Goal: Task Accomplishment & Management: Complete application form

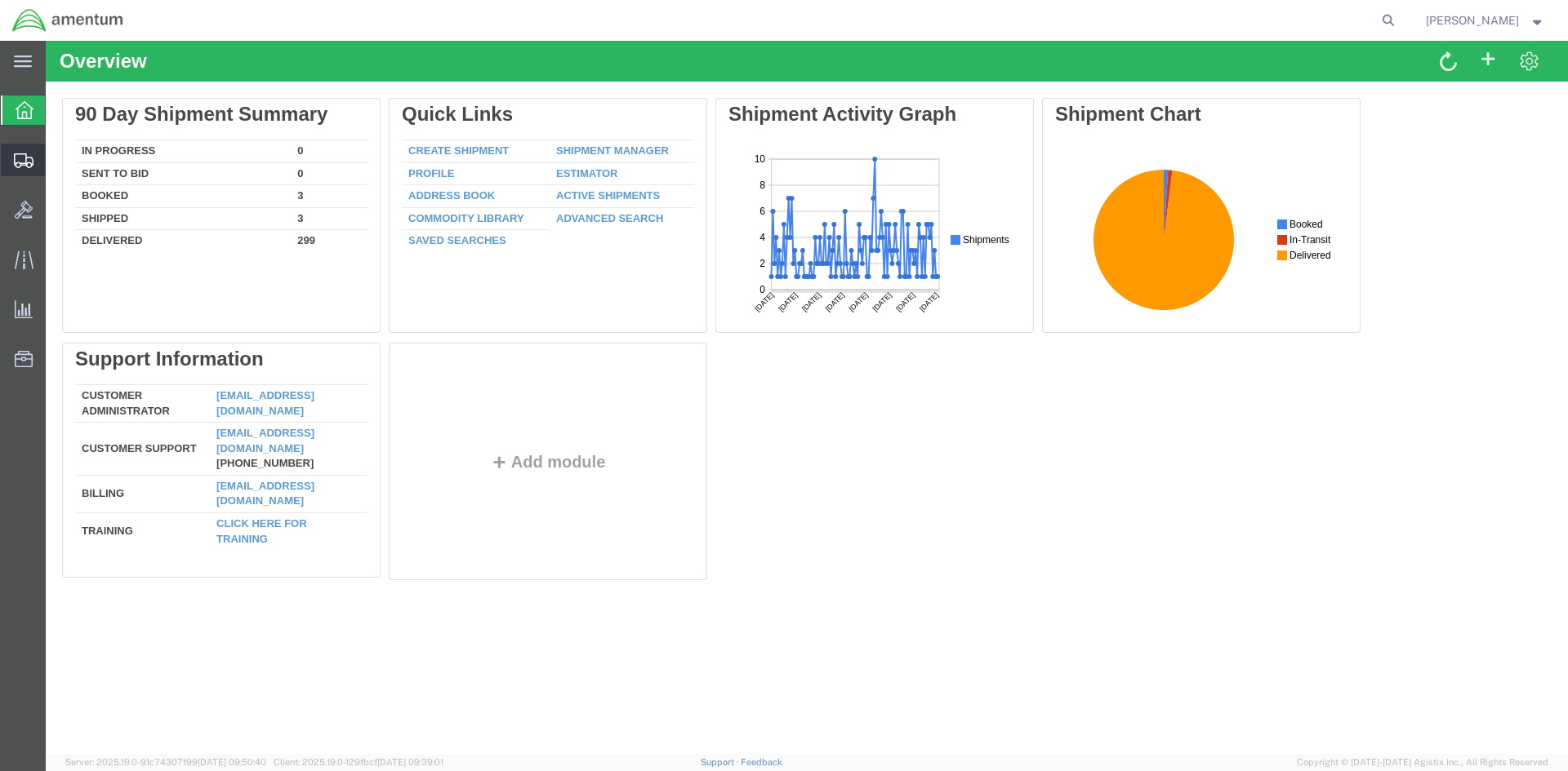
click at [0, 0] on span "Create Shipment" at bounding box center [0, 0] width 0 height 0
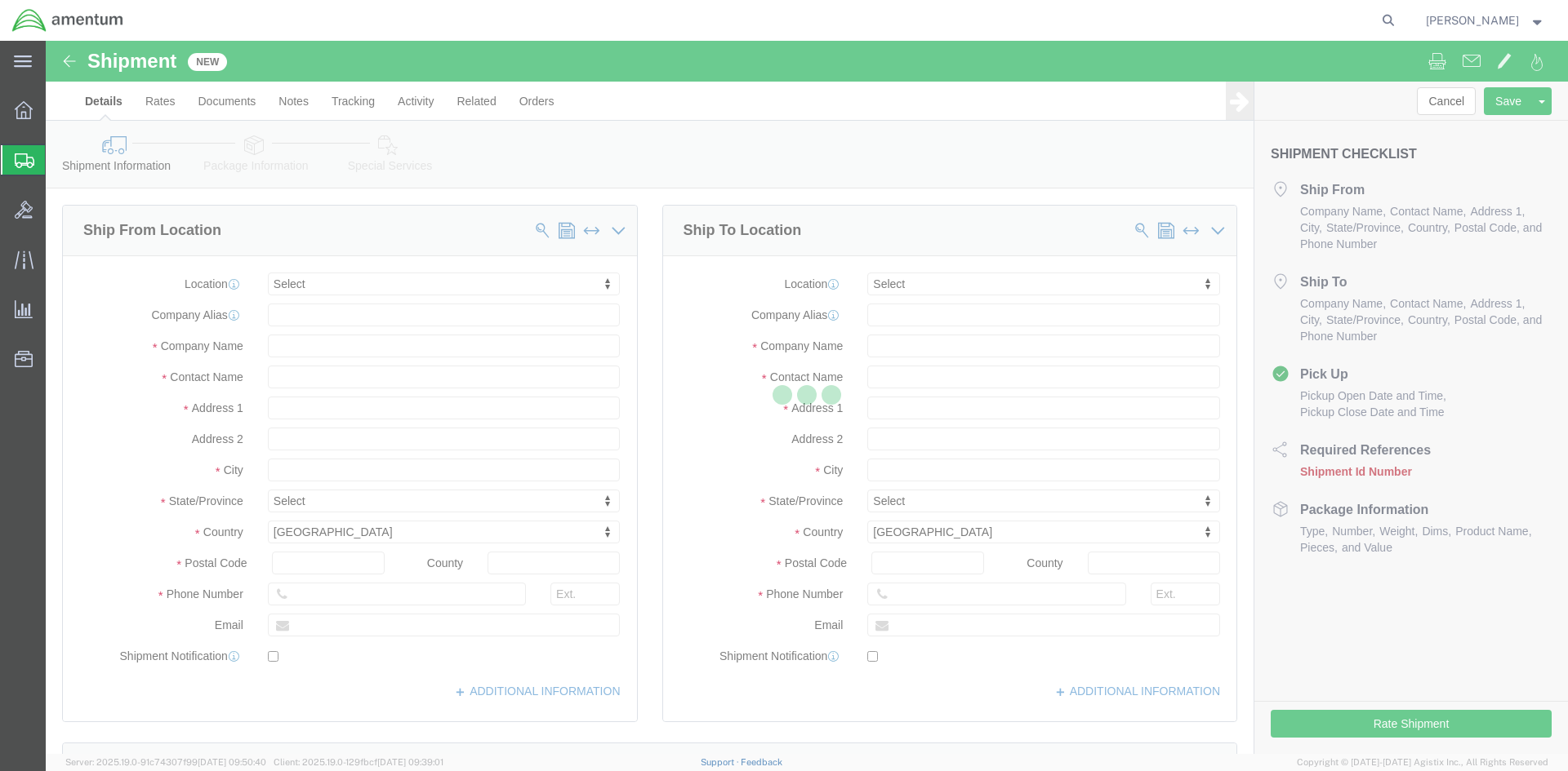
select select
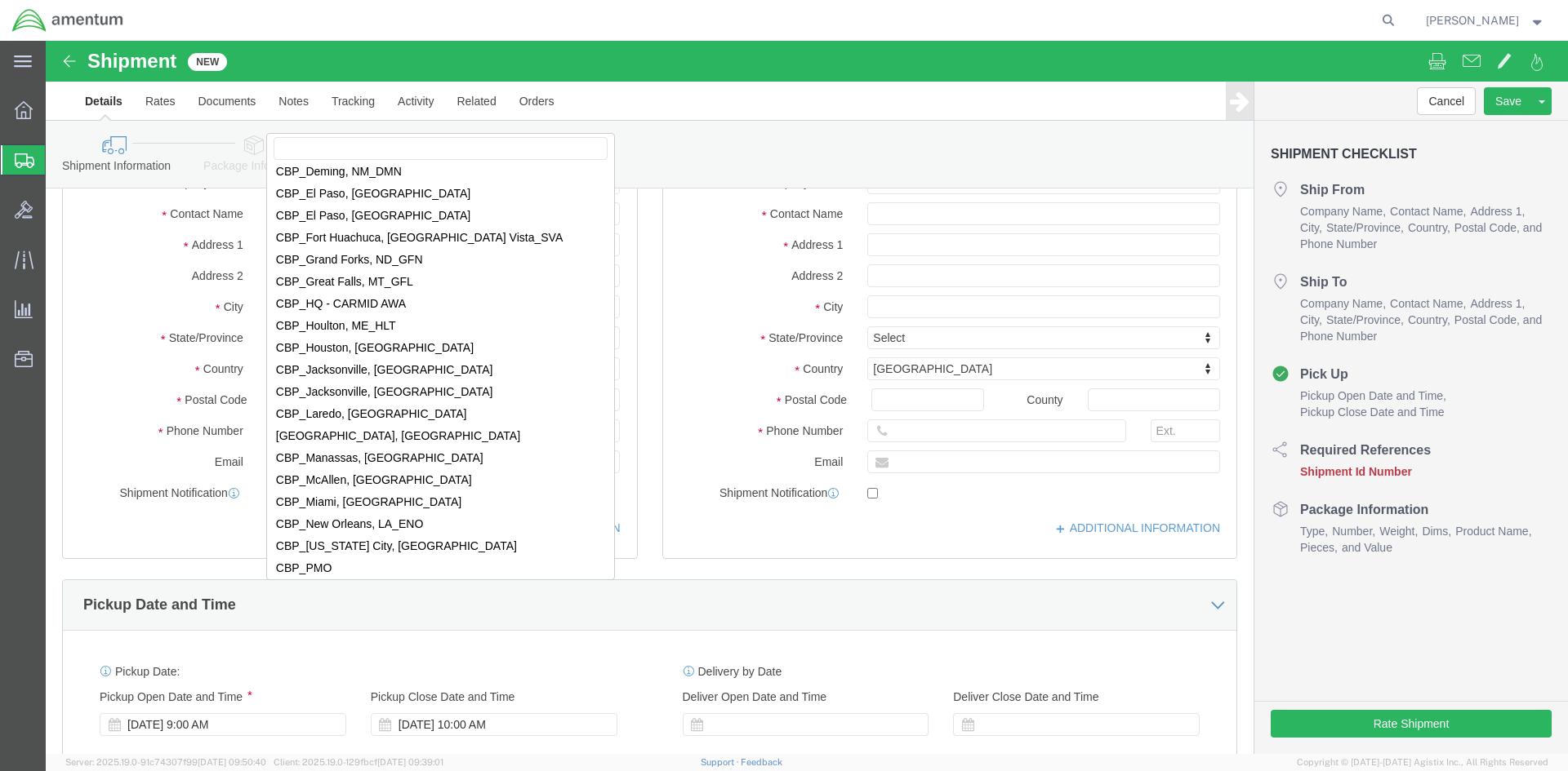
scroll to position [3184, 0]
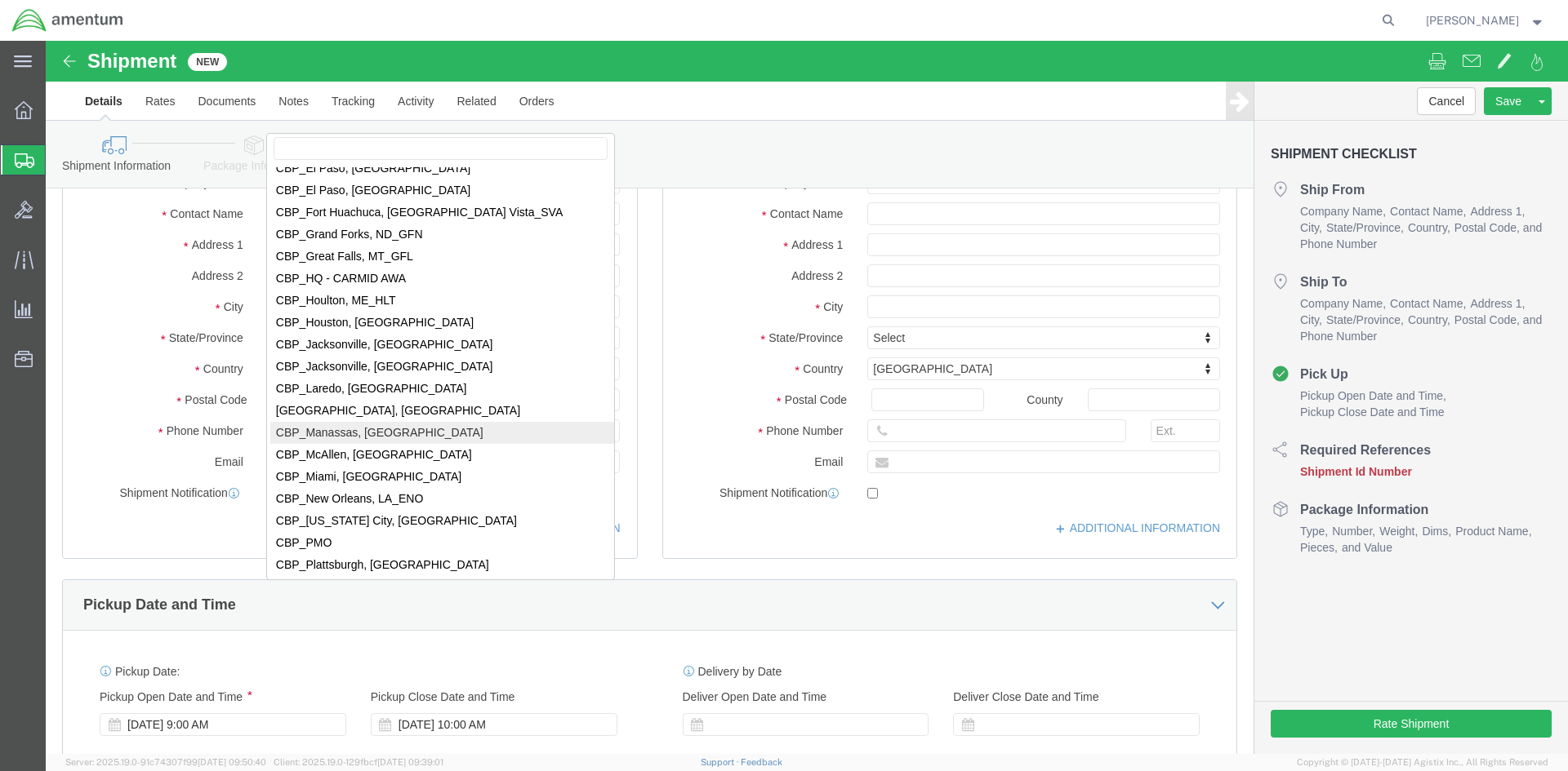
select select "49925"
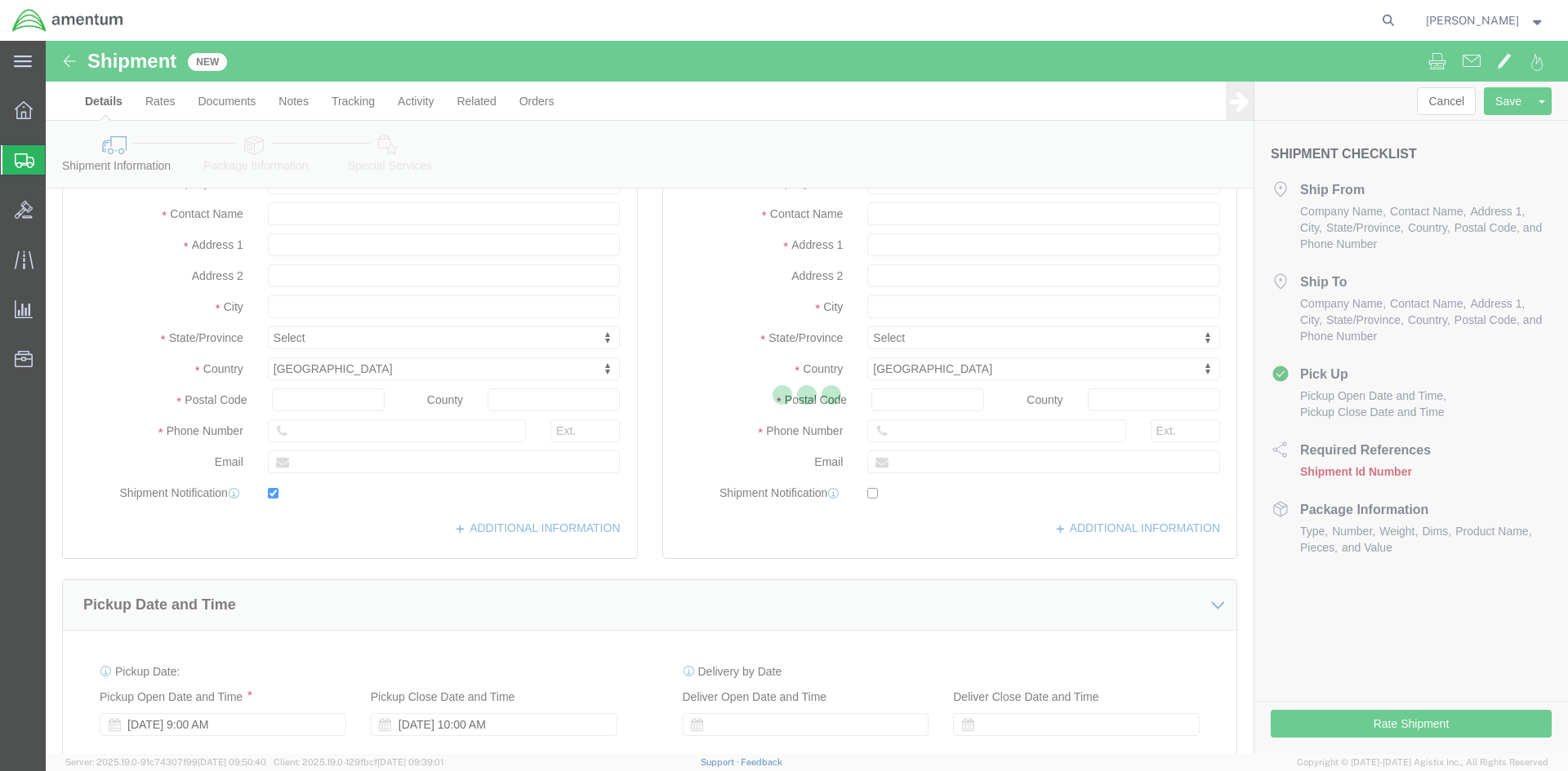
type input "[STREET_ADDRESS]"
type input "20110"
type input "[PHONE_NUMBER]"
type input "236"
type input "[PERSON_NAME][EMAIL_ADDRESS][PERSON_NAME][DOMAIN_NAME]"
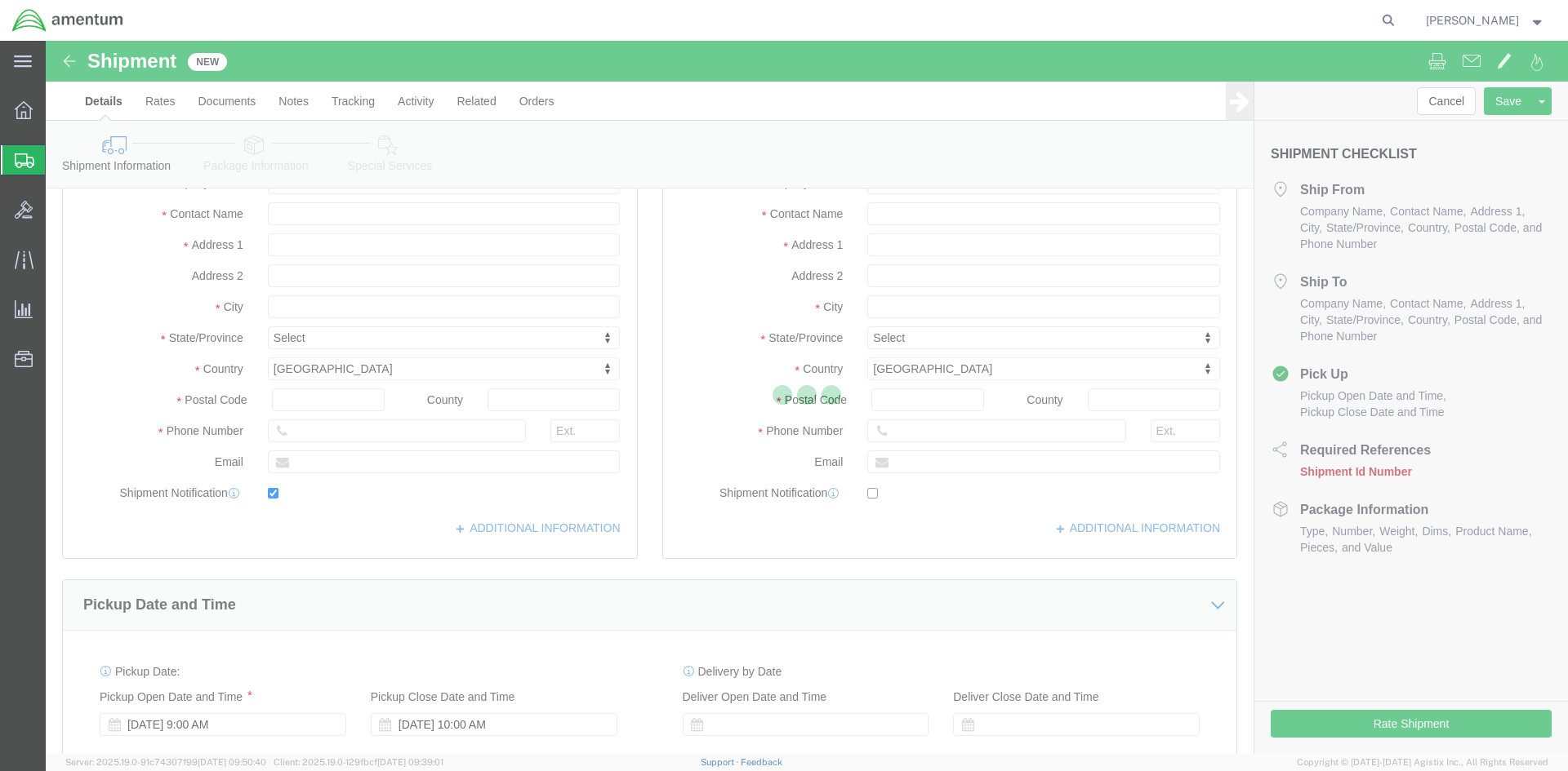
checkbox input "true"
type input "Amentum Services, Inc"
type input "[PERSON_NAME]"
type input "Manassas"
select select "VA"
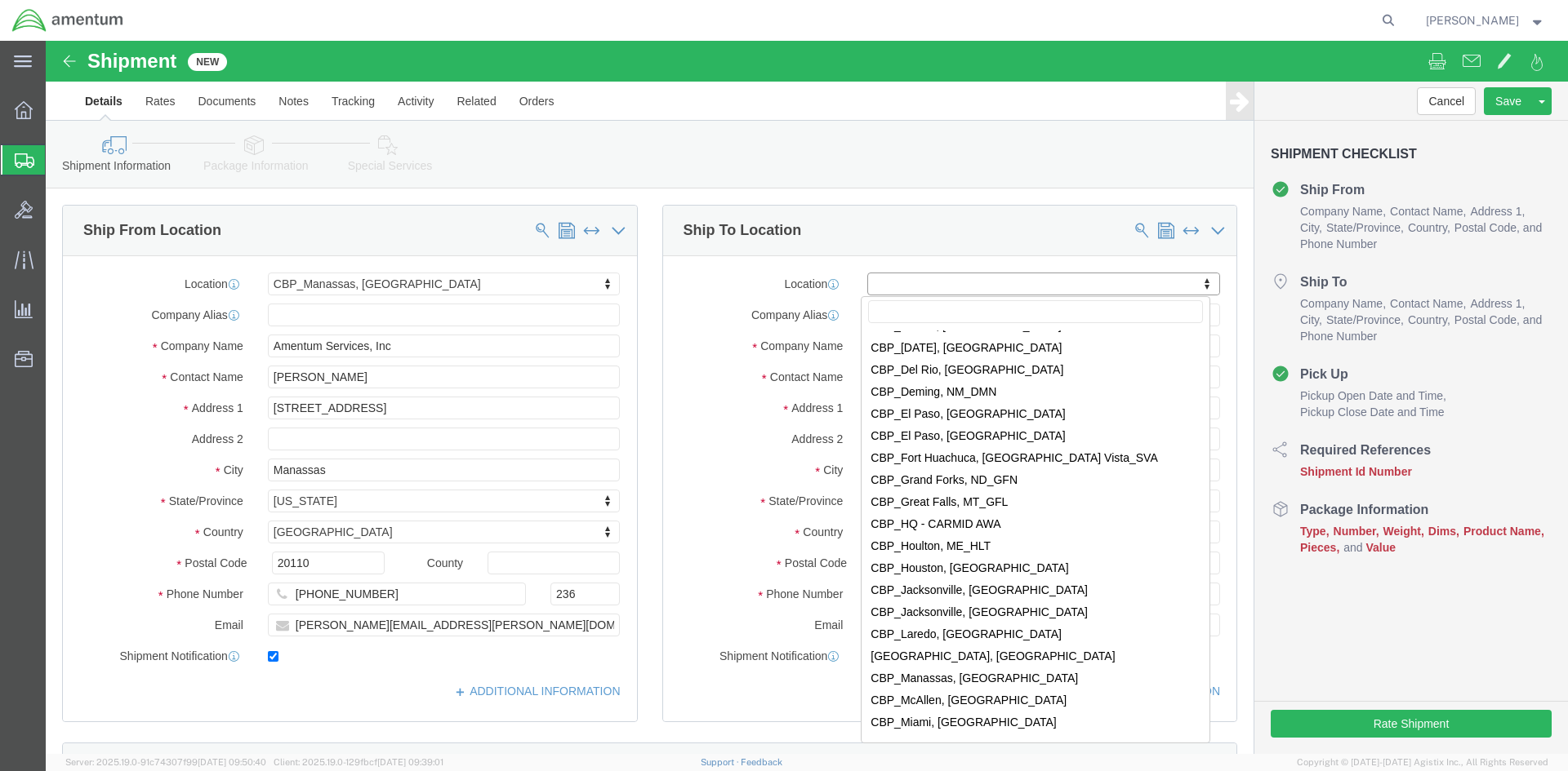
scroll to position [3102, 0]
select select "49831"
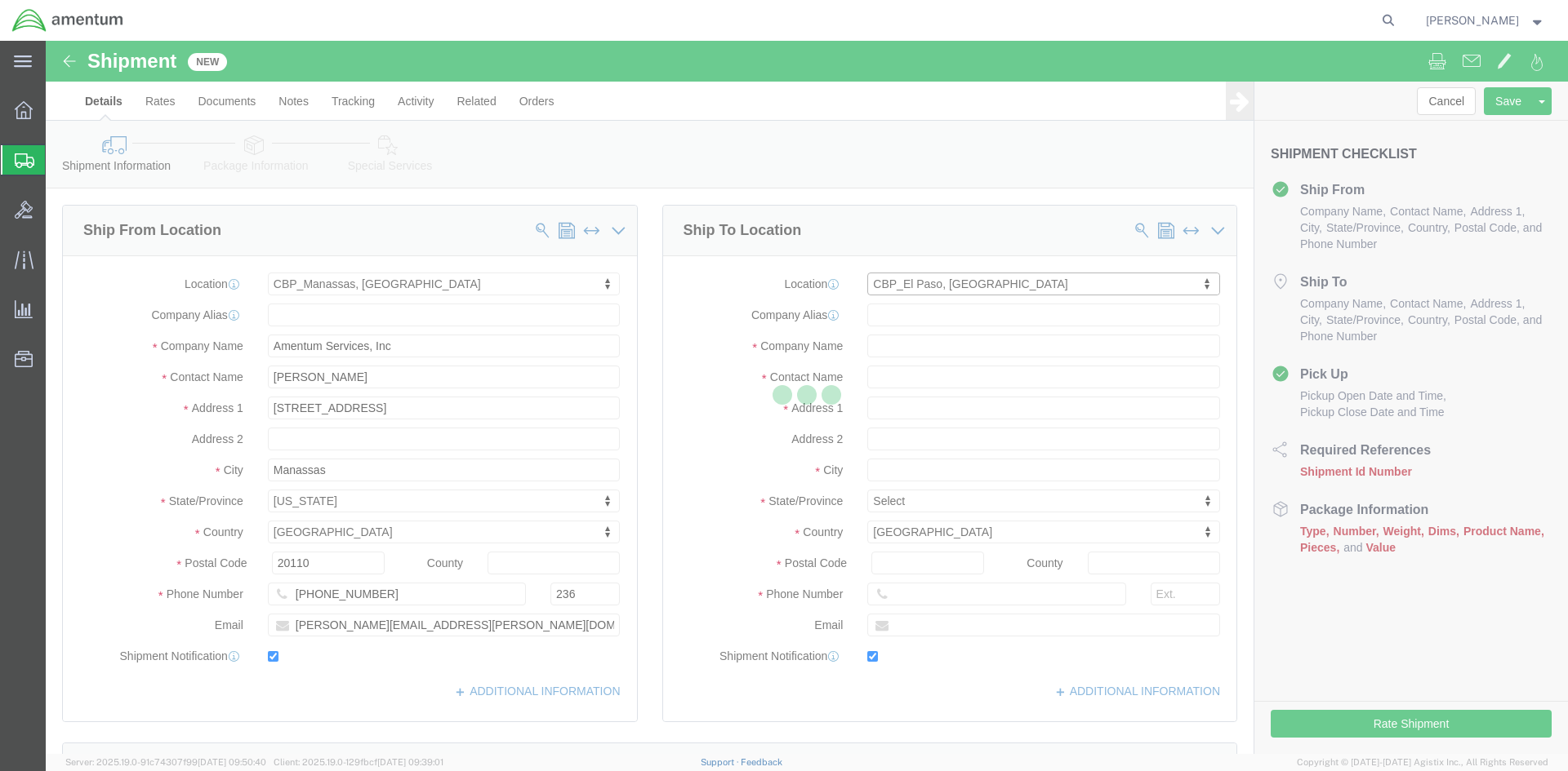
type input "[STREET_ADDRESS][PERSON_NAME]"
type input "79906"
type input "[PHONE_NUMBER]"
type input "[PERSON_NAME][EMAIL_ADDRESS][PERSON_NAME][DOMAIN_NAME]"
checkbox input "true"
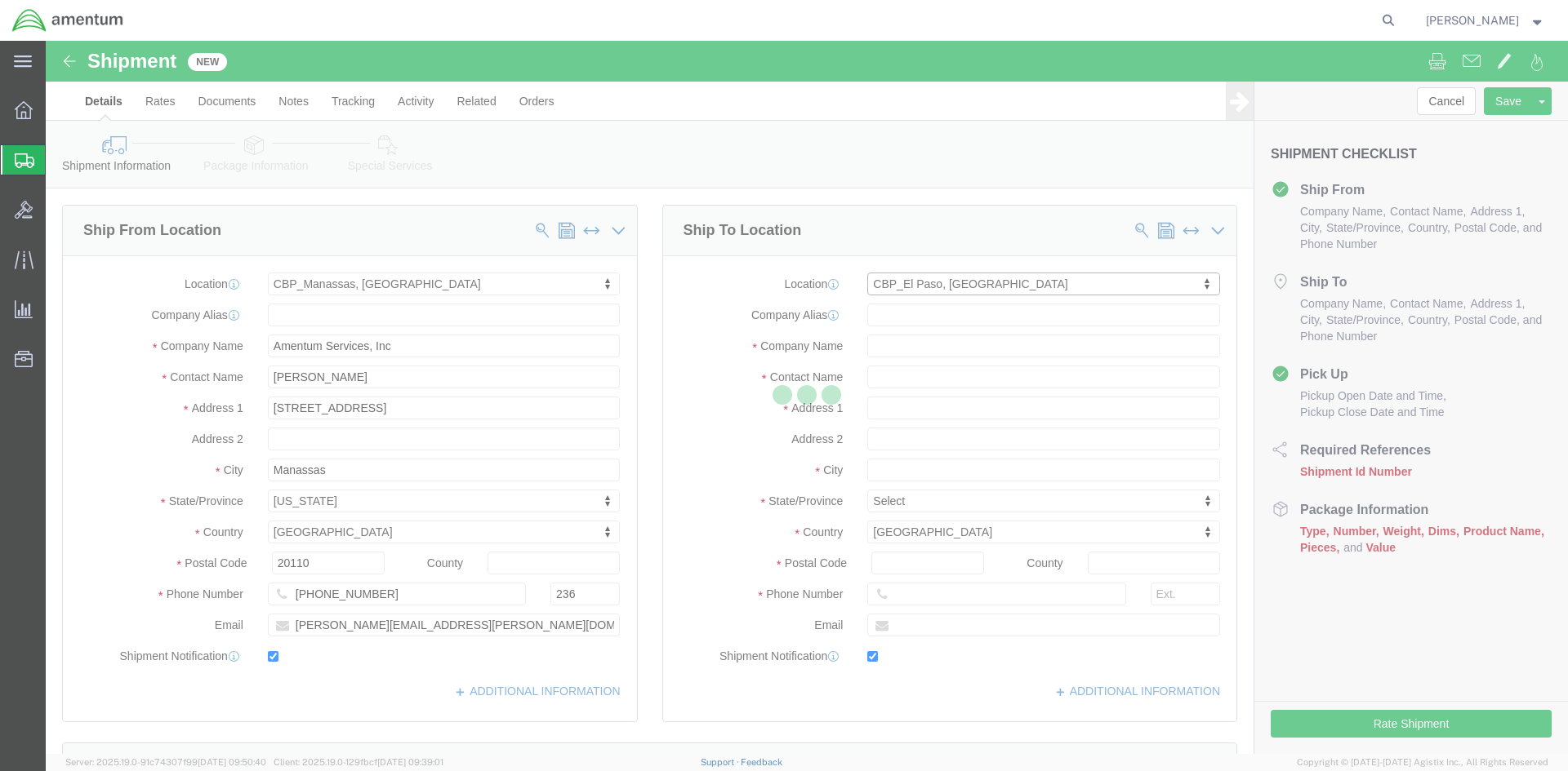
type input "Amentum Services, Inc"
type input "[PERSON_NAME]"
type input "[GEOGRAPHIC_DATA]"
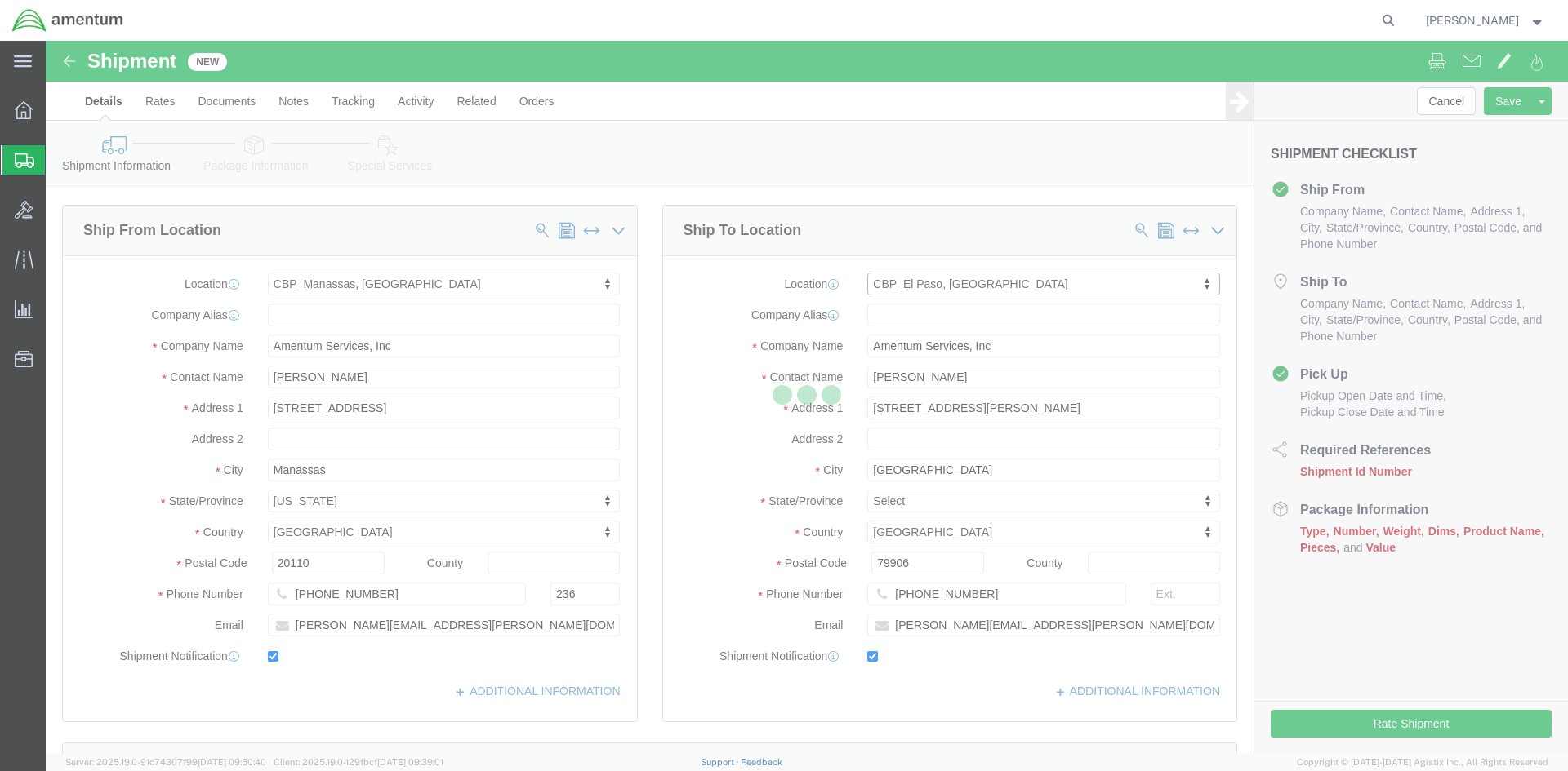
select select "[GEOGRAPHIC_DATA]"
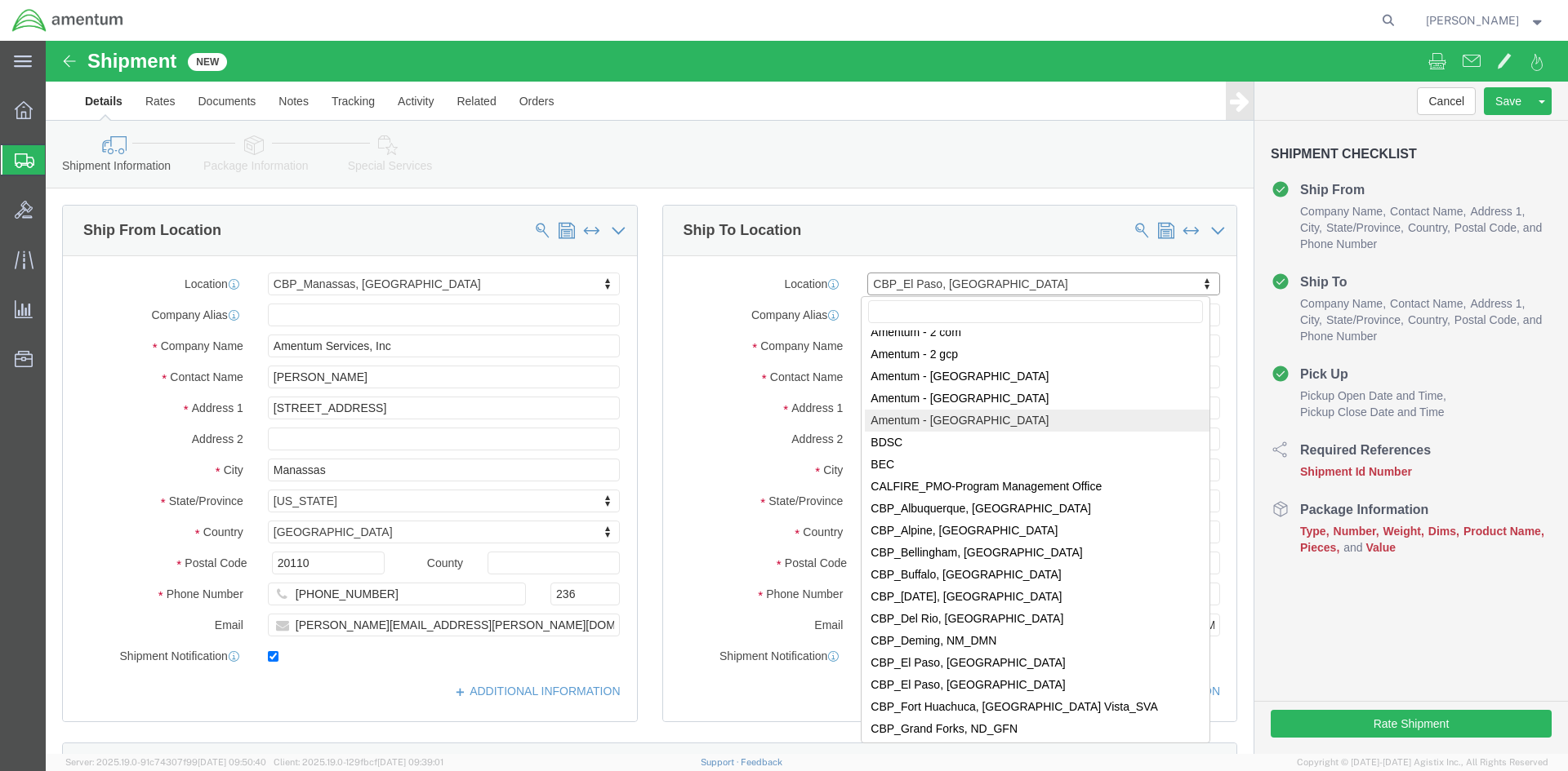
scroll to position [2881, 0]
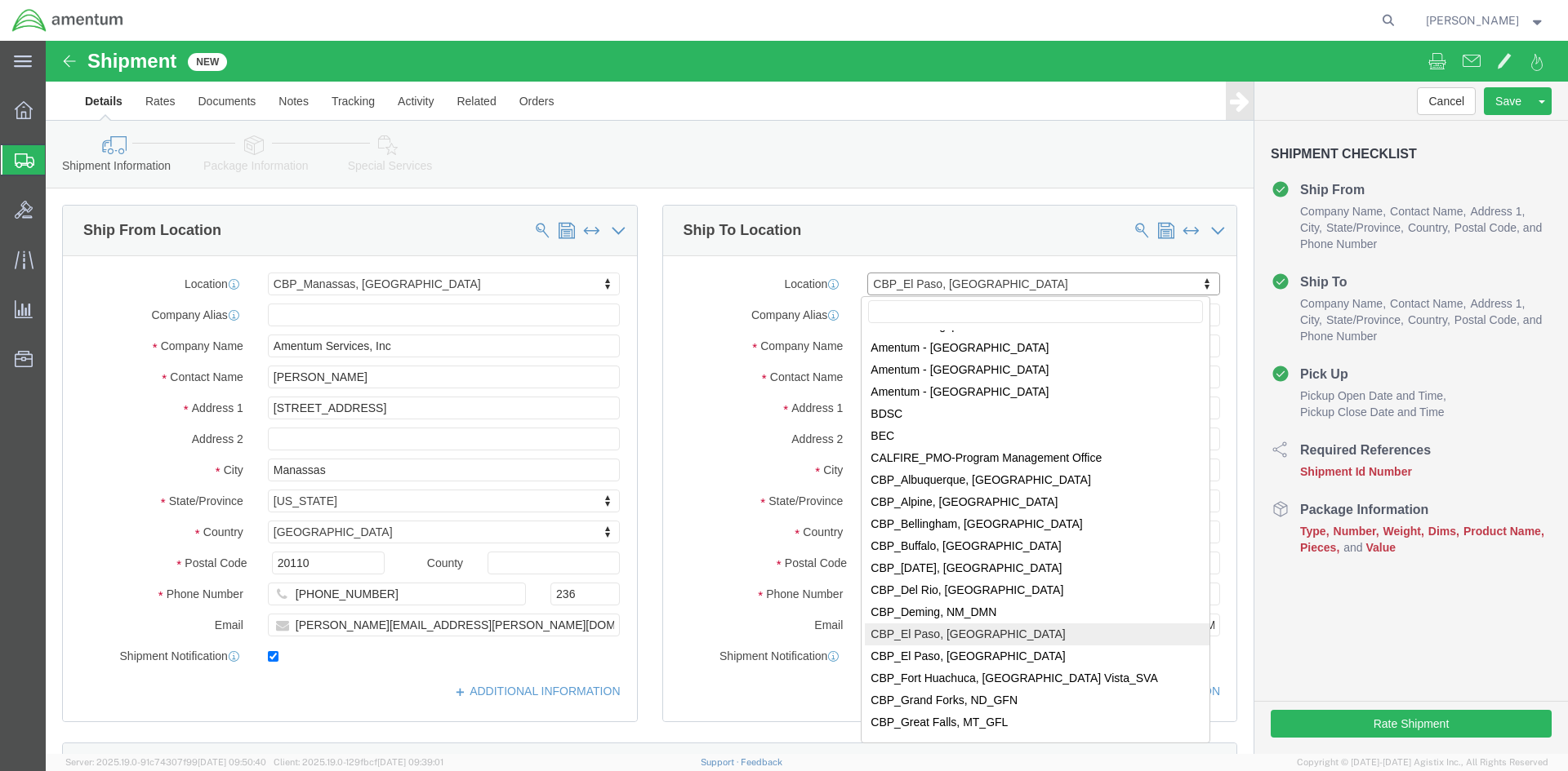
select select "49939"
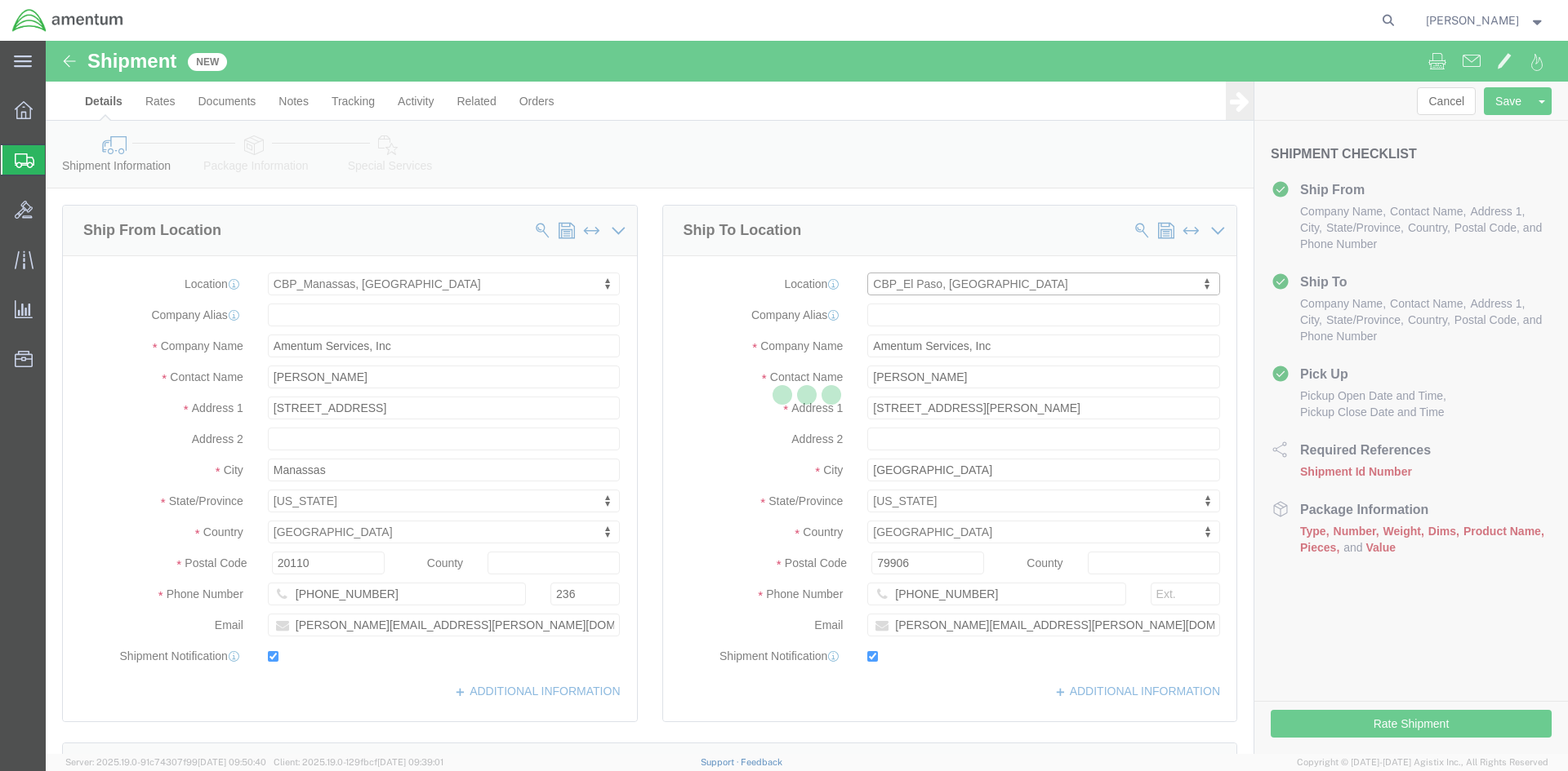
type input "[STREET_ADDRESS][PERSON_NAME]"
type input "79925"
type input "[PHONE_NUMBER]"
type input "[DATE][EMAIL_ADDRESS][PERSON_NAME][DOMAIN_NAME]"
type input "[DATE][PERSON_NAME]"
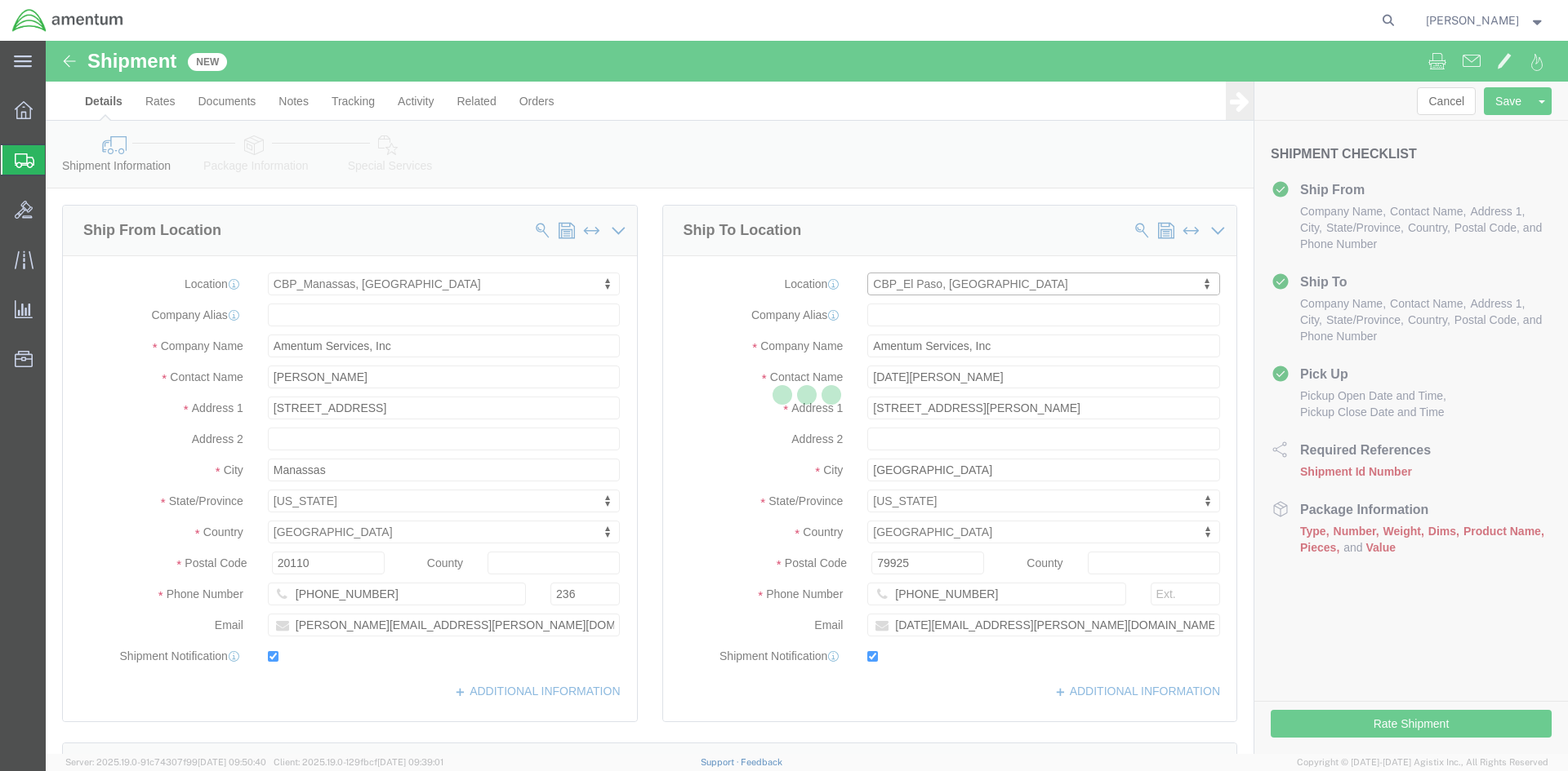
select select "[GEOGRAPHIC_DATA]"
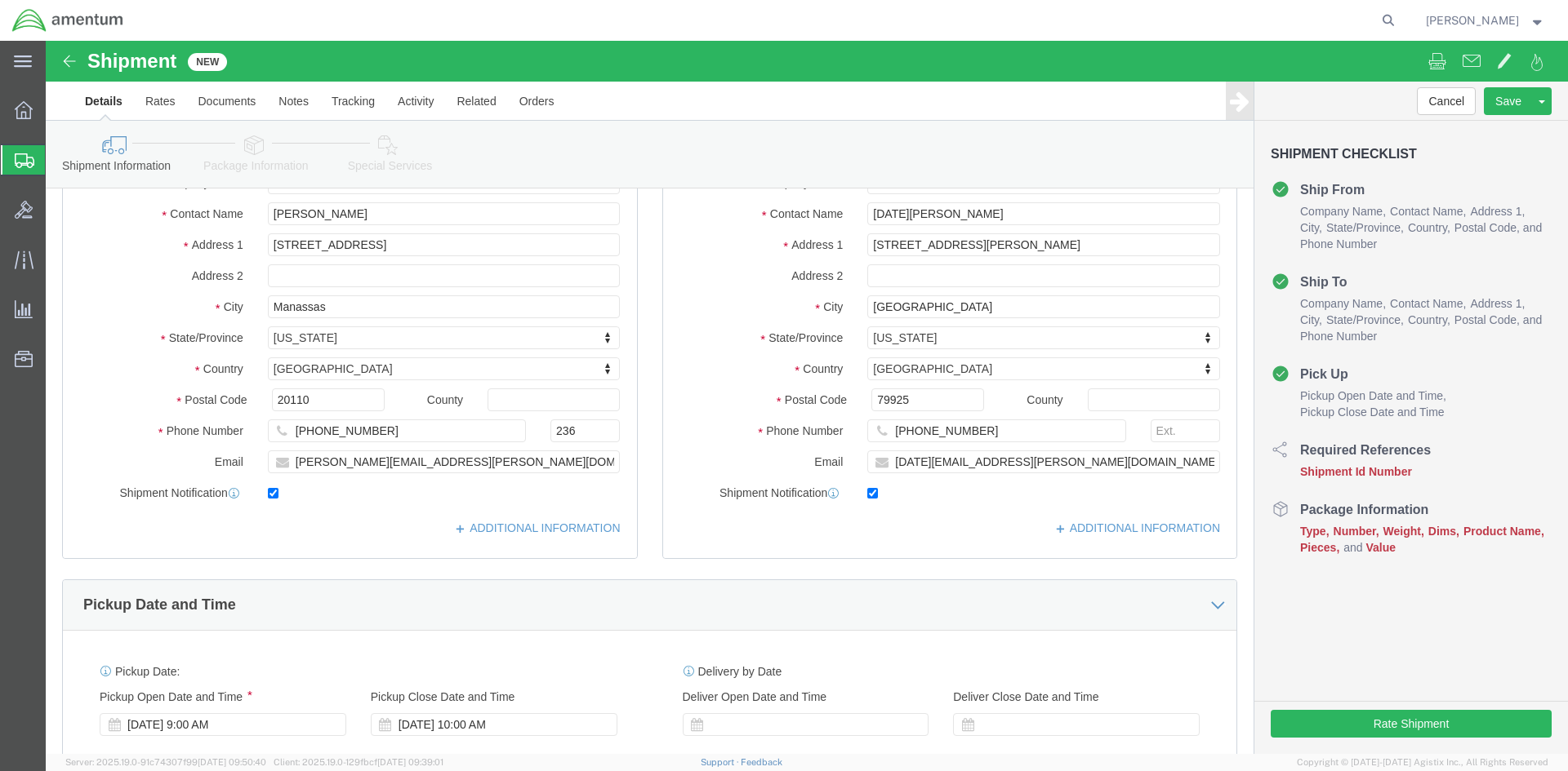
scroll to position [327, 0]
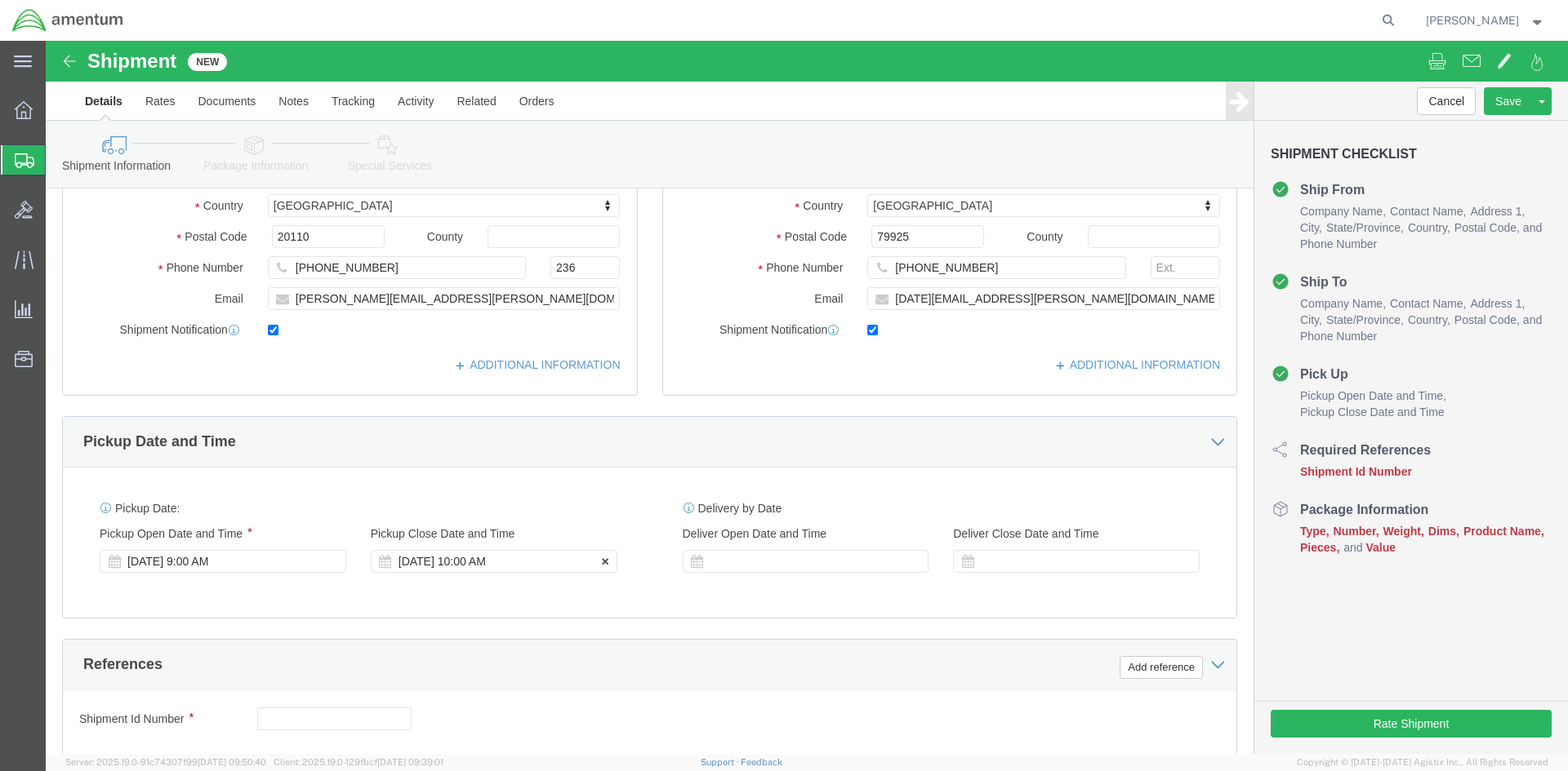
click div "[DATE] 10:00 AM"
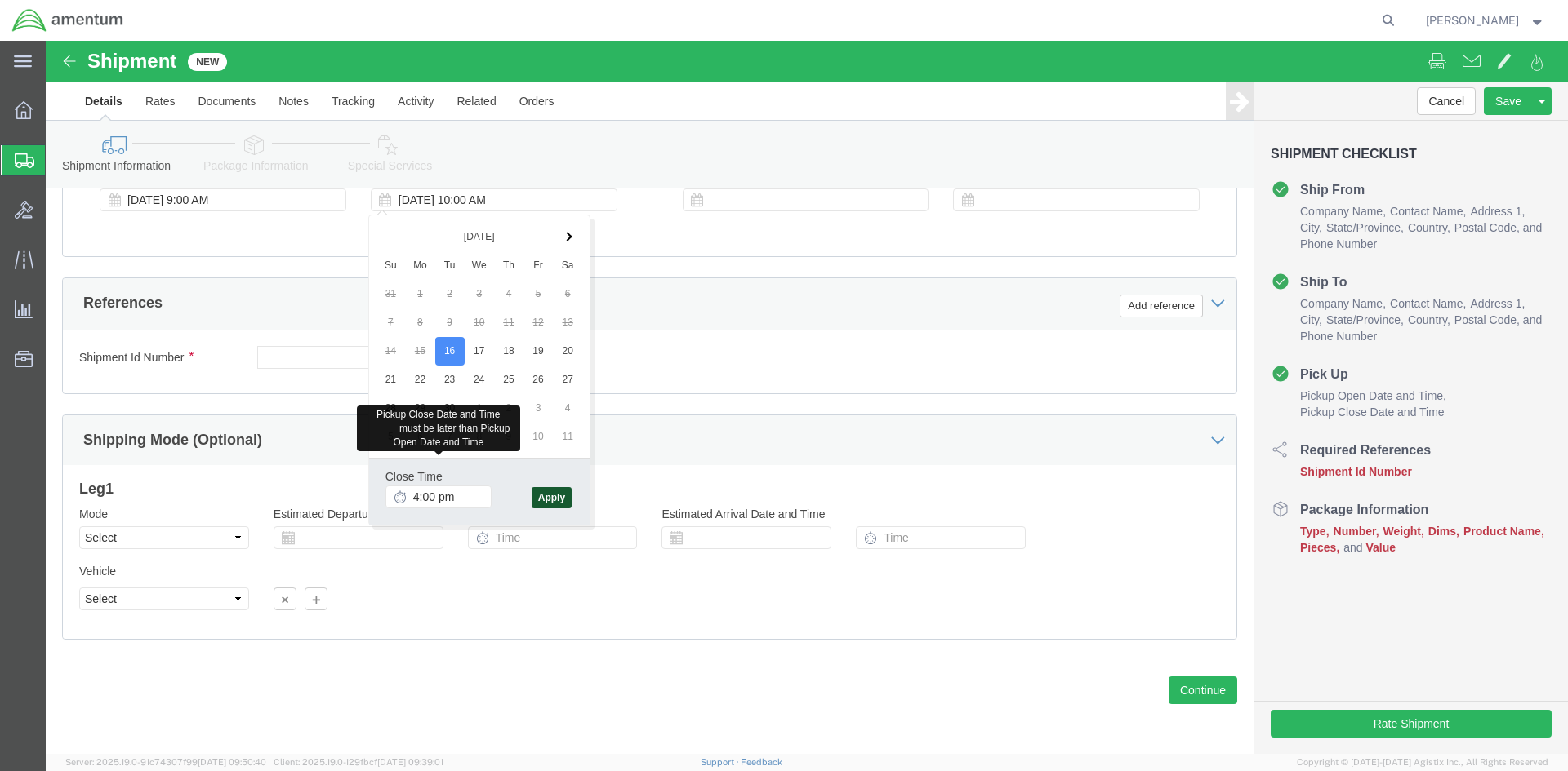
type input "4:00 PM"
click button "Apply"
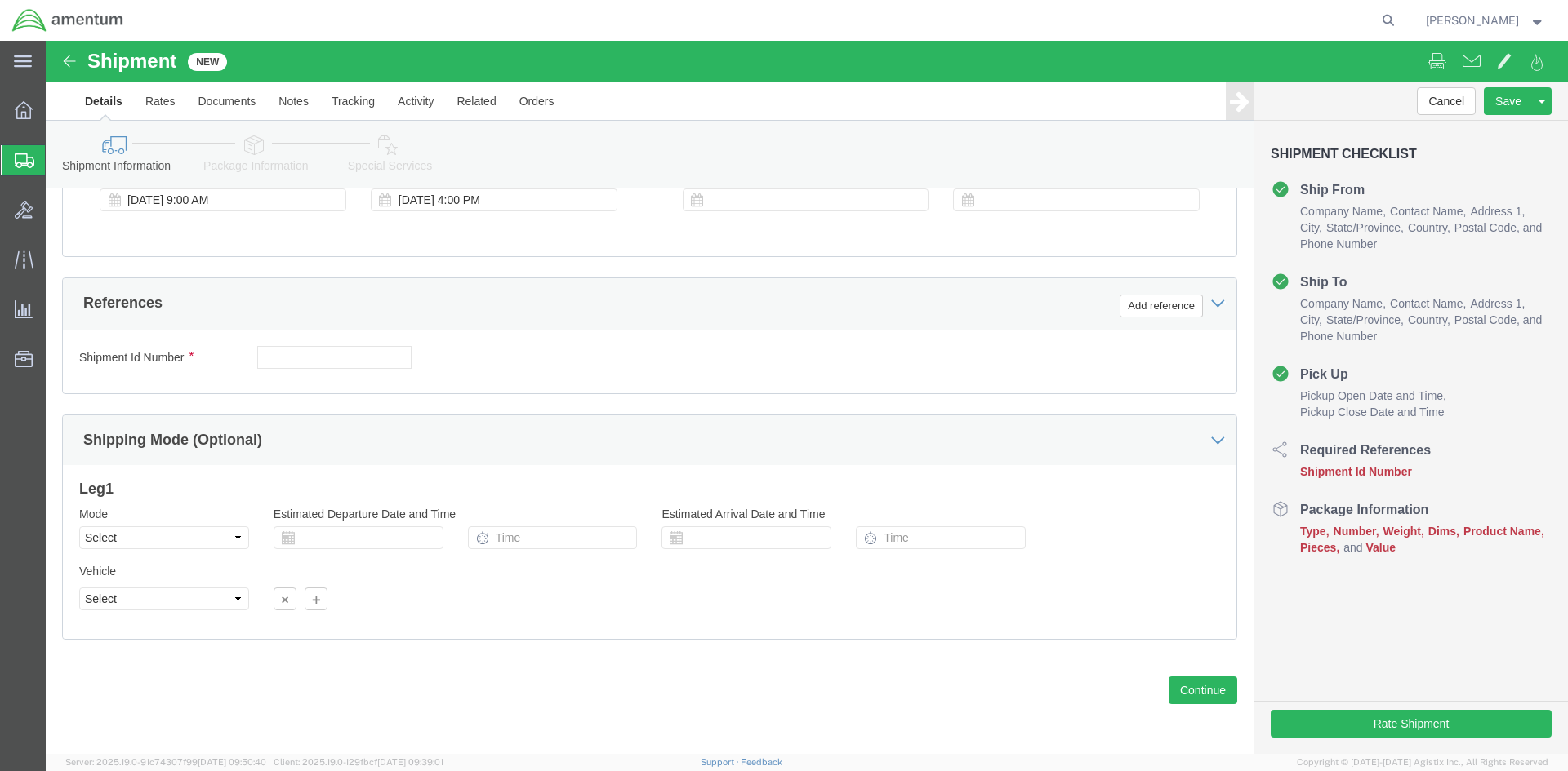
scroll to position [607, 0]
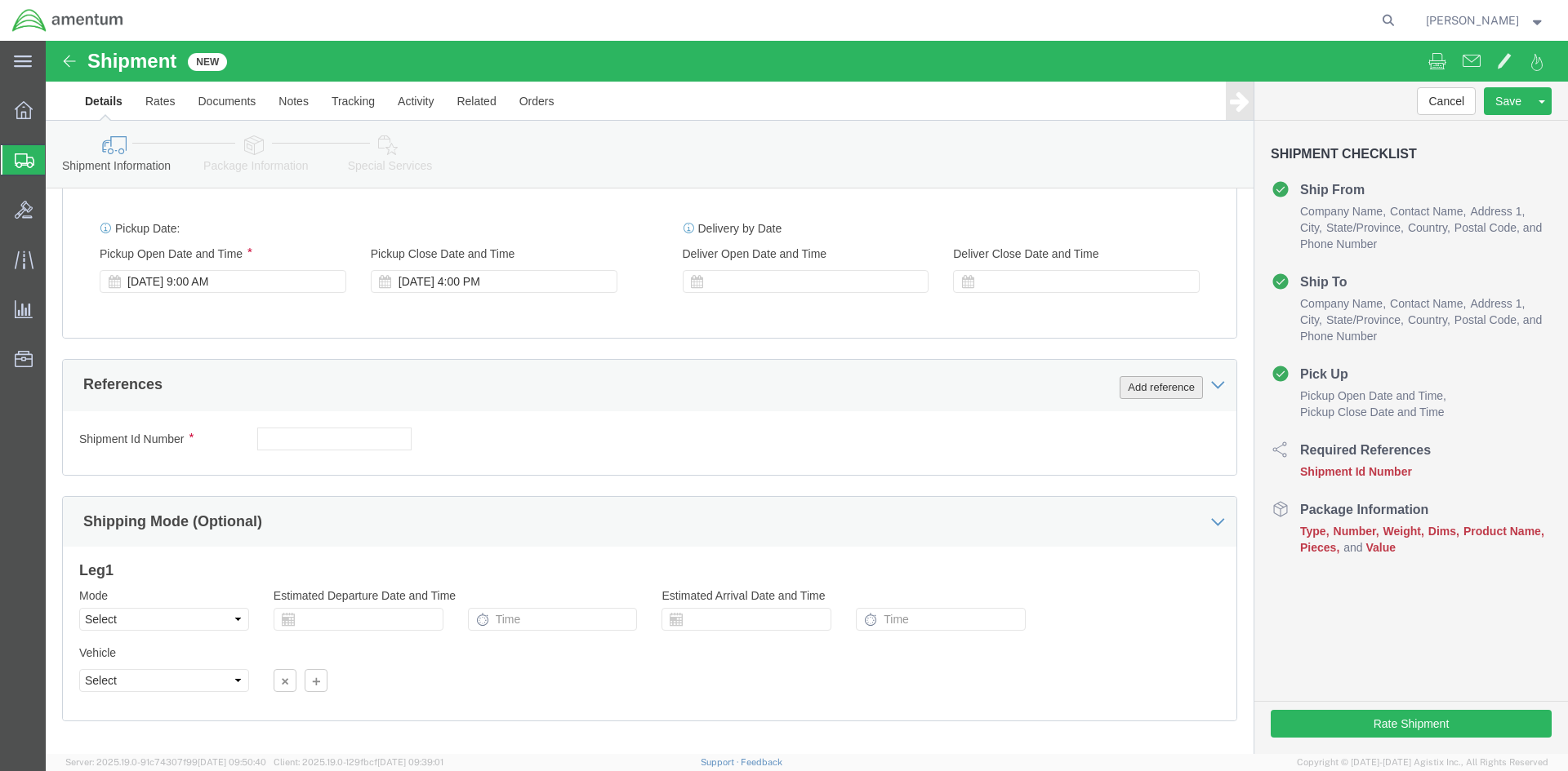
click button "Add reference"
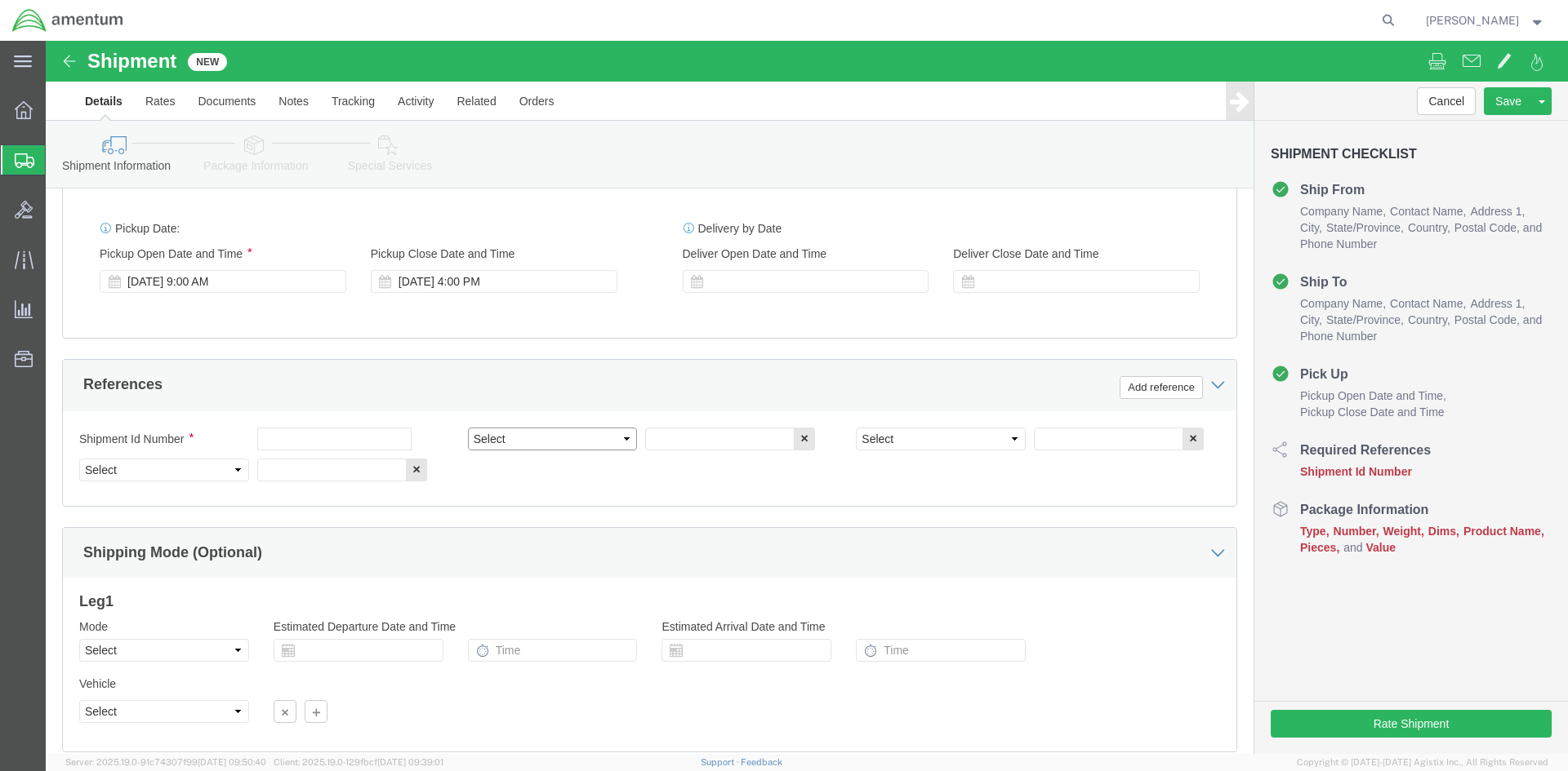
click select "Select Account Type Activity ID Airline Appointment Number ASN Batch Request # …"
select select "CUSTREF"
click select "Select Account Type Activity ID Airline Appointment Number ASN Batch Request # …"
select select "DEPT"
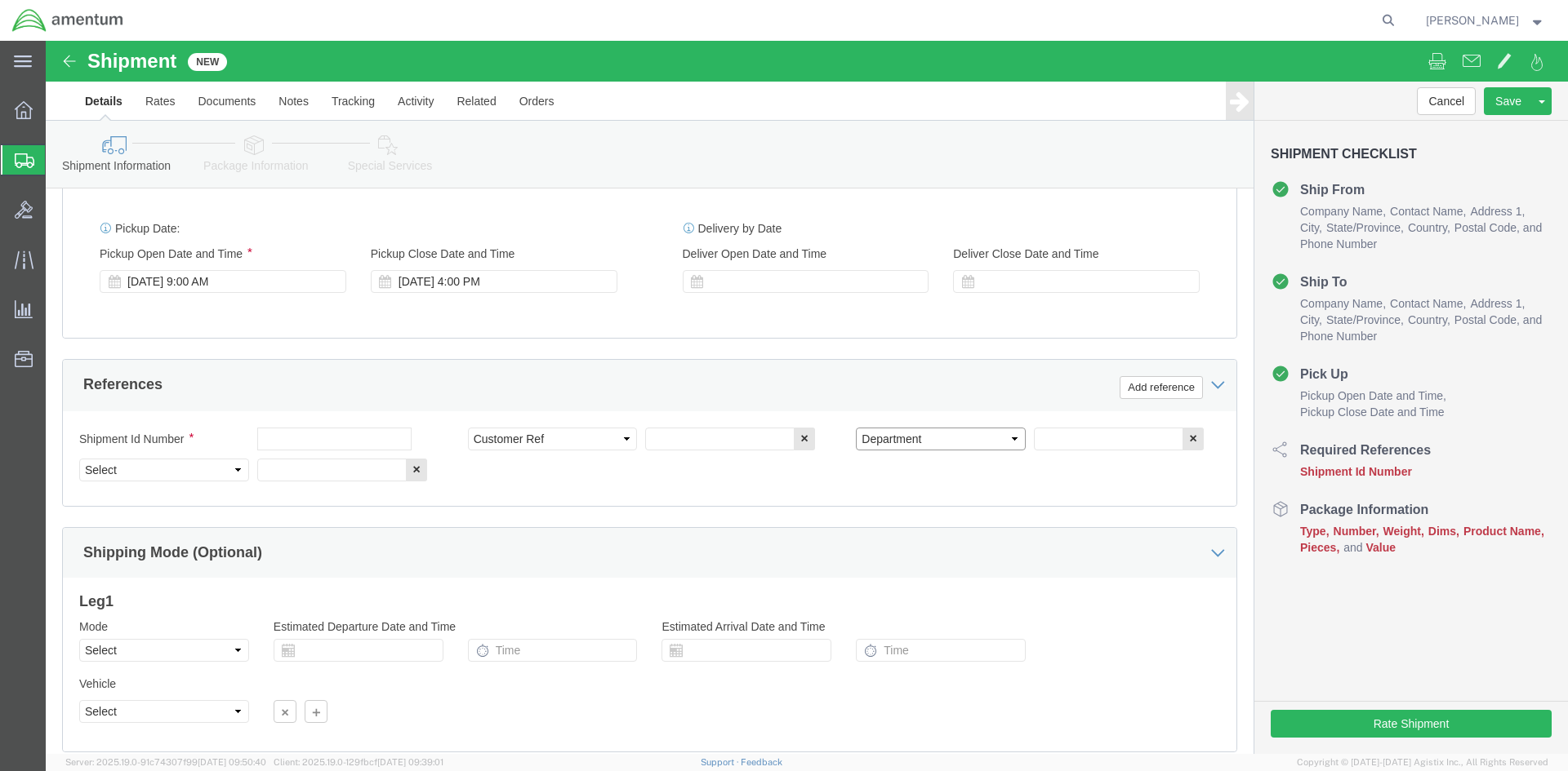
click select "Select Account Type Activity ID Airline Appointment Number ASN Batch Request # …"
select select "PROJNUM"
click select "Select Account Type Activity ID Airline Appointment Number ASN Batch Request # …"
click input "text"
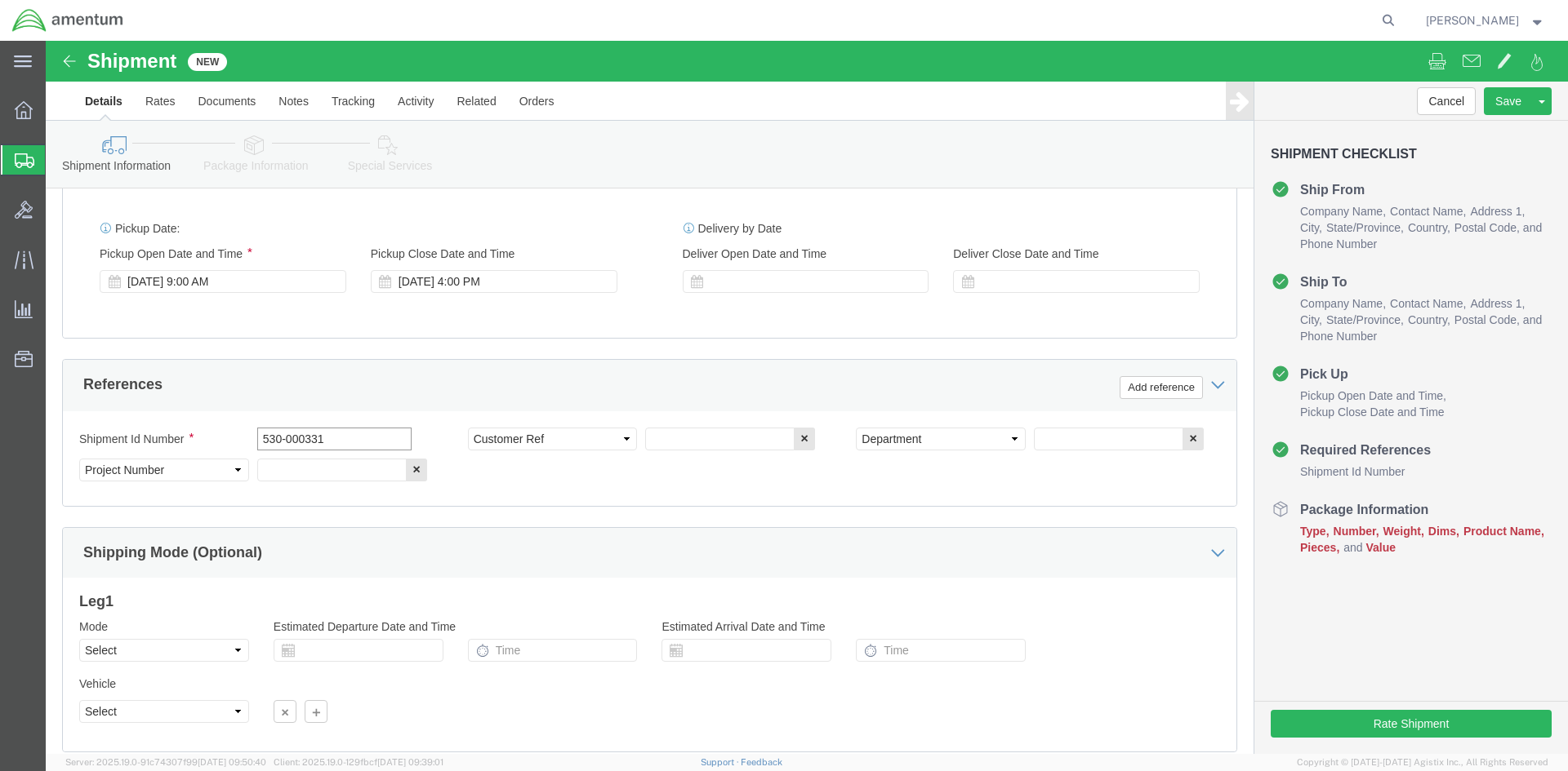
type input "530-000331"
click input "text"
type input "n"
type input "NUT"
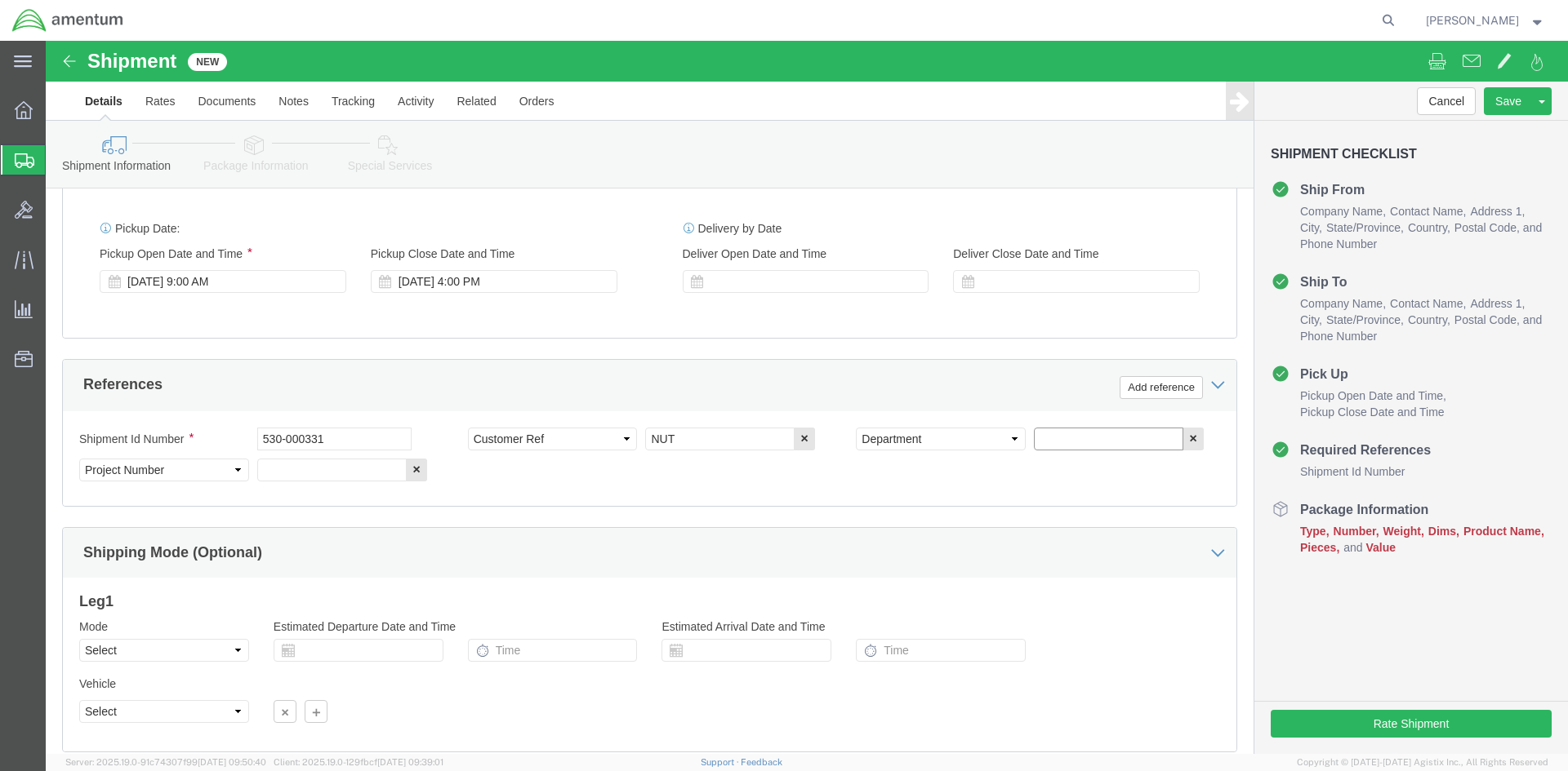
click input "text"
type input "D"
type input "CBP"
click input "text"
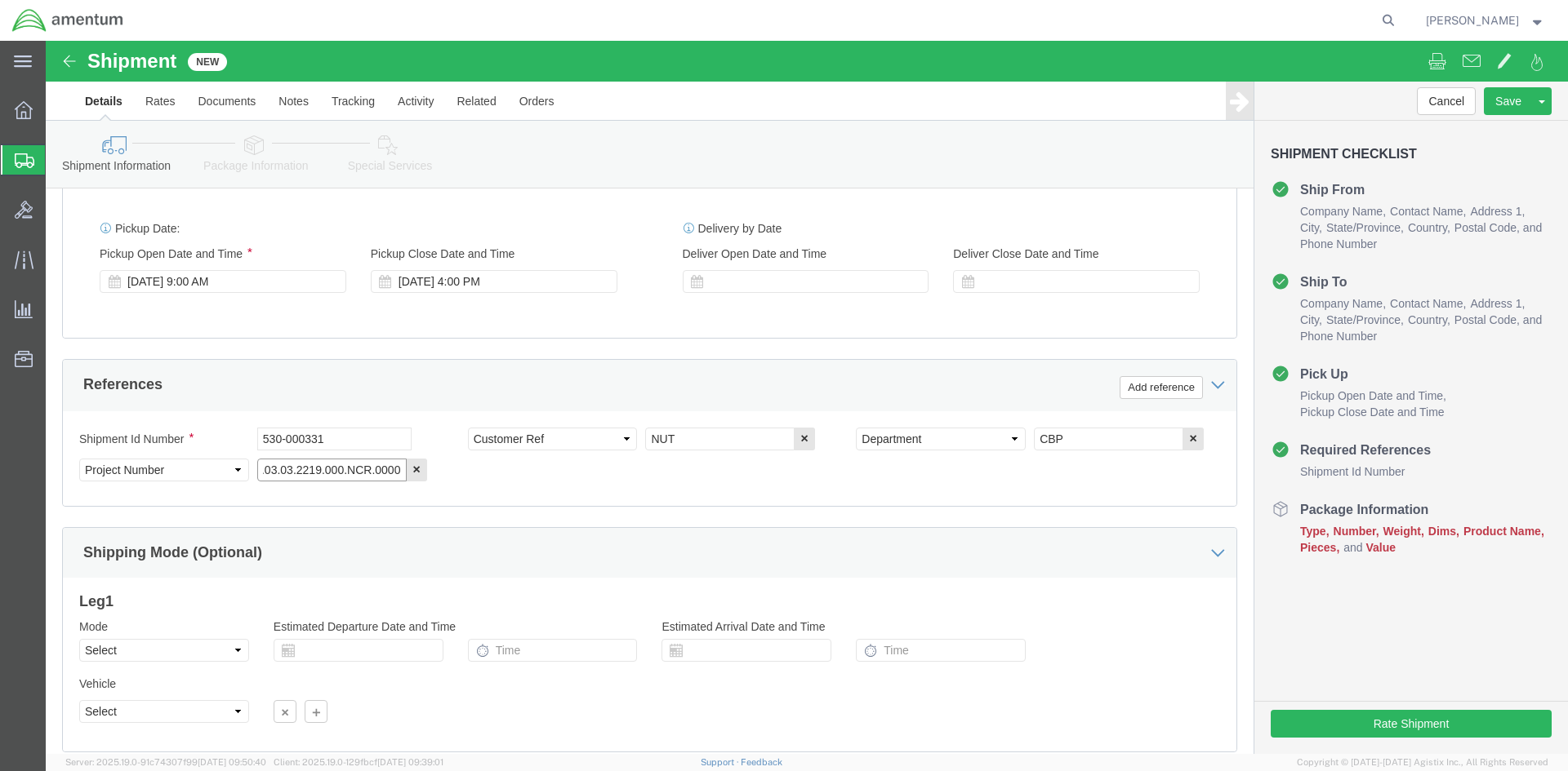
type input "6118.03.03.2219.000.NCR.0000"
click div "Shipment Id Number 530-000331 Select Account Type Activity ID Airline Appointme…"
click input "6118.03.03.2219.000.NCR.0000"
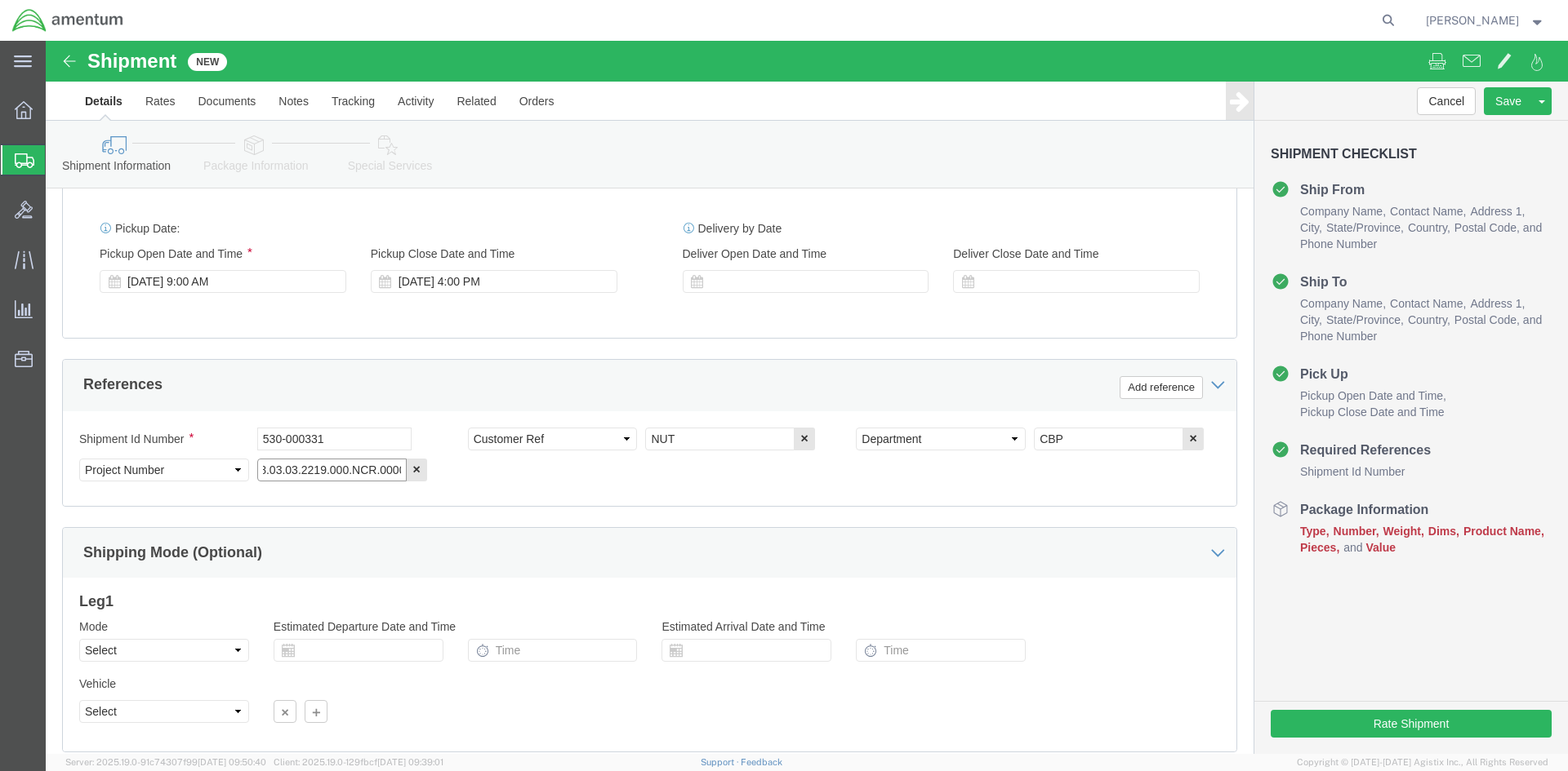
scroll to position [0, 28]
click div "Shipment Id Number 530-000331 Select Account Type Activity ID Airline Appointme…"
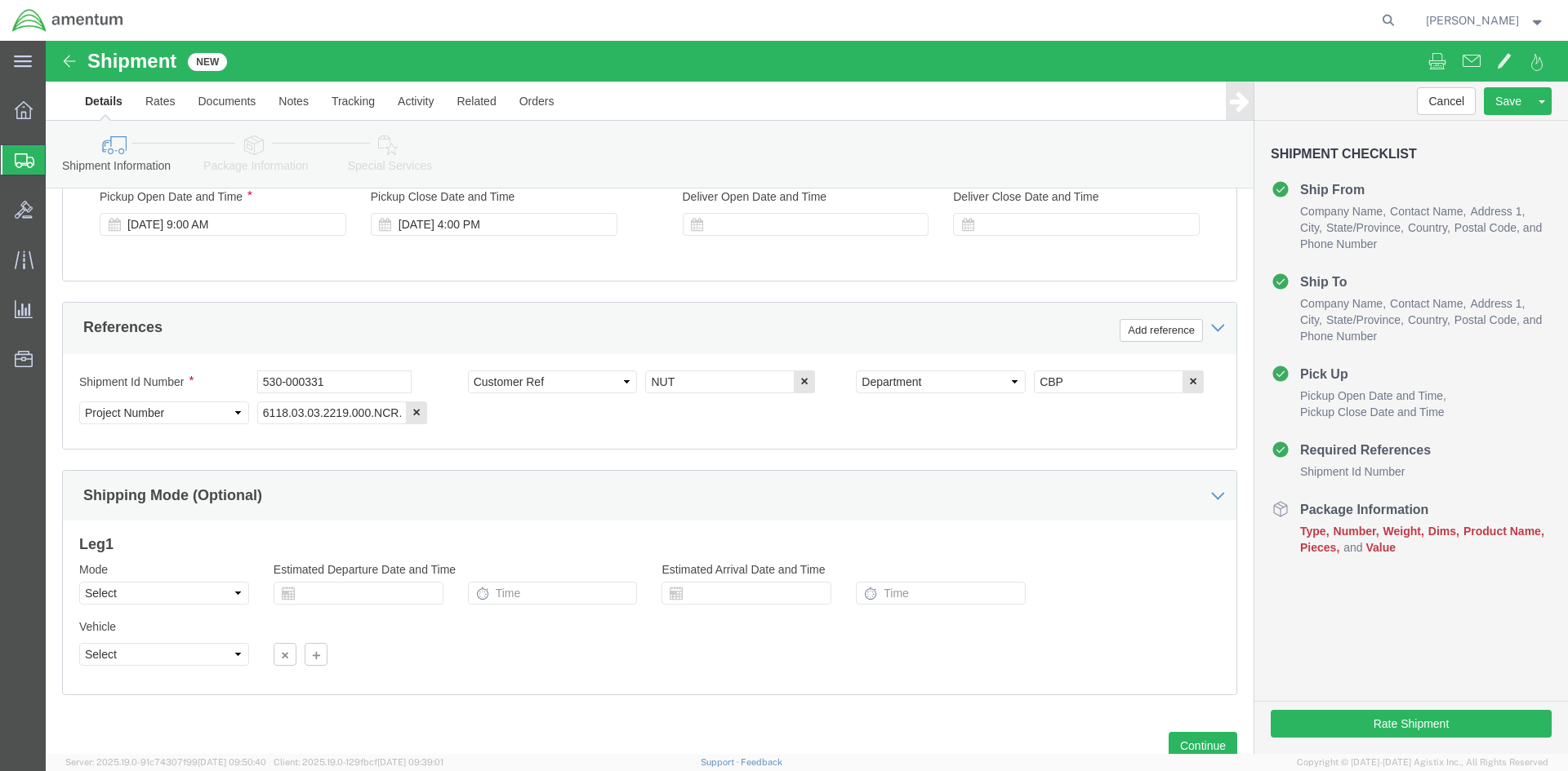
scroll to position [719, 0]
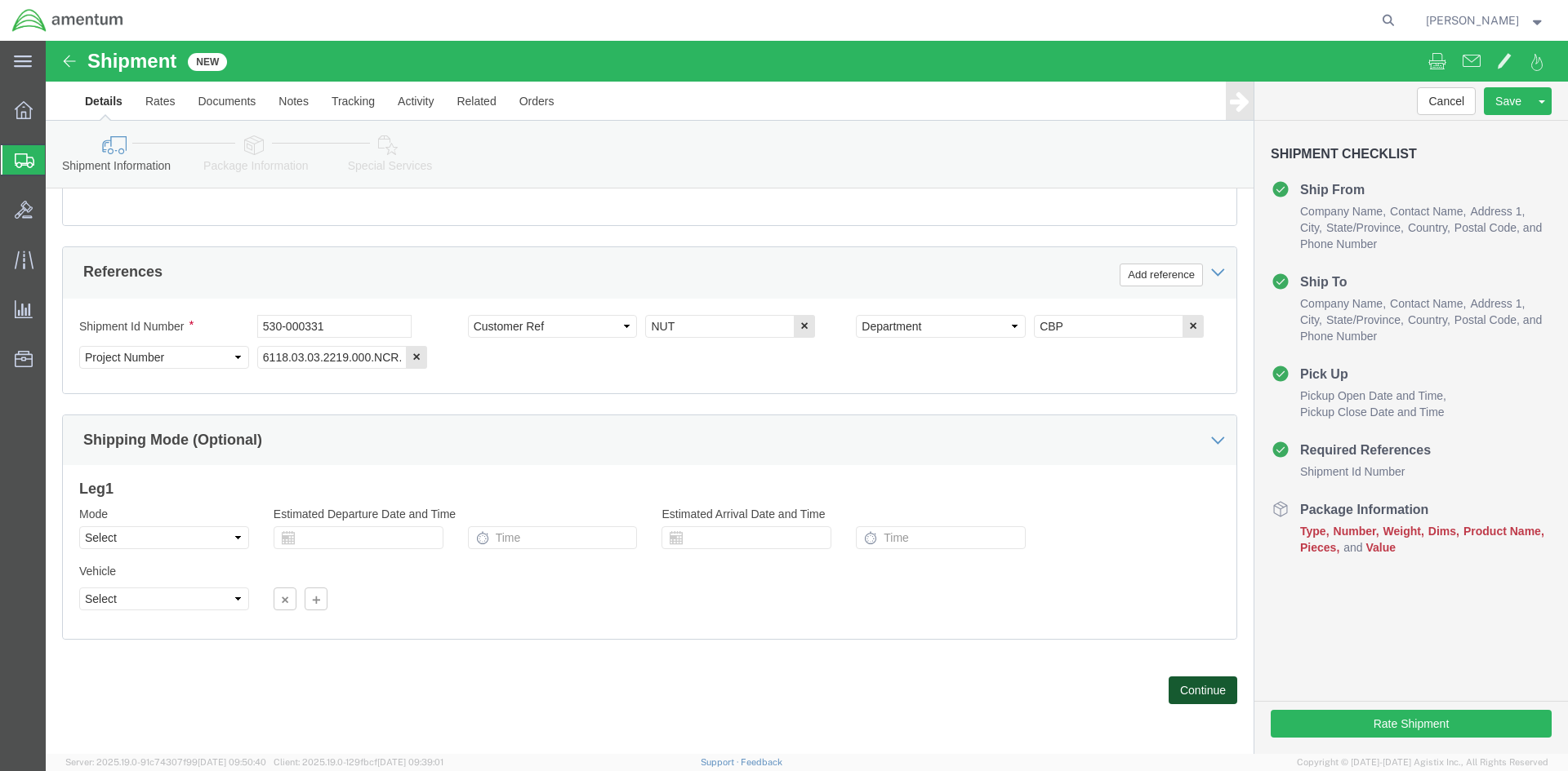
click button "Continue"
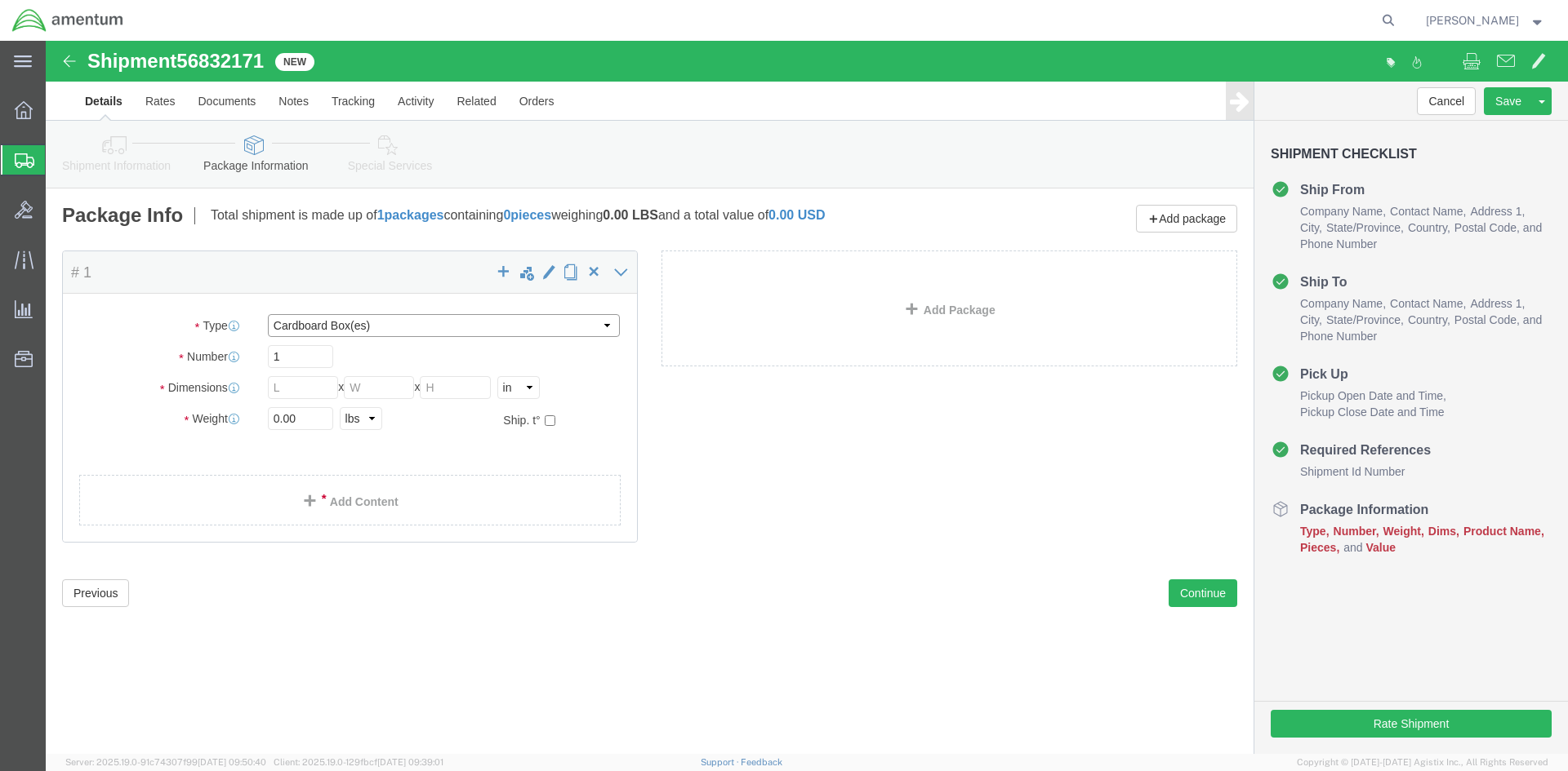
click select "Select BCK Boxes Bale(s) Basket(s) Bolt(s) Bottle(s) Buckets Bulk Bundle(s) Can…"
select select "SBX"
click select "Select BCK Boxes Bale(s) Basket(s) Bolt(s) Bottle(s) Buckets Bulk Bundle(s) Can…"
type input "12.25"
type input "11.00"
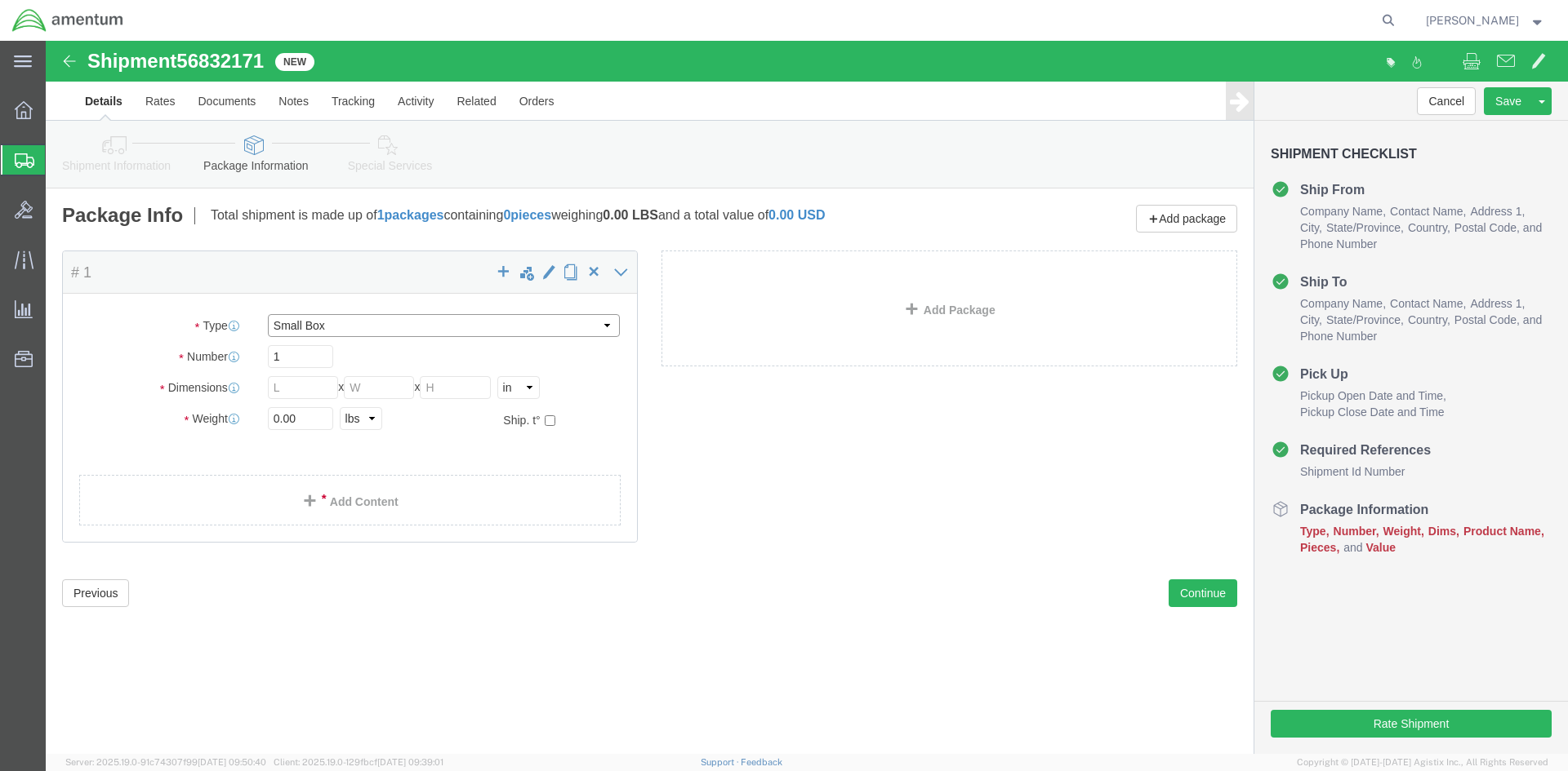
type input "1.50"
drag, startPoint x: 263, startPoint y: 386, endPoint x: 69, endPoint y: 381, distance: 194.1
click div "Weight 0.00 Select kgs lbs Ship. t°"
type input "1.00"
click div "Package Content # 1 1 x Small Box Package Type Select BCK Boxes Bale(s) Basket(…"
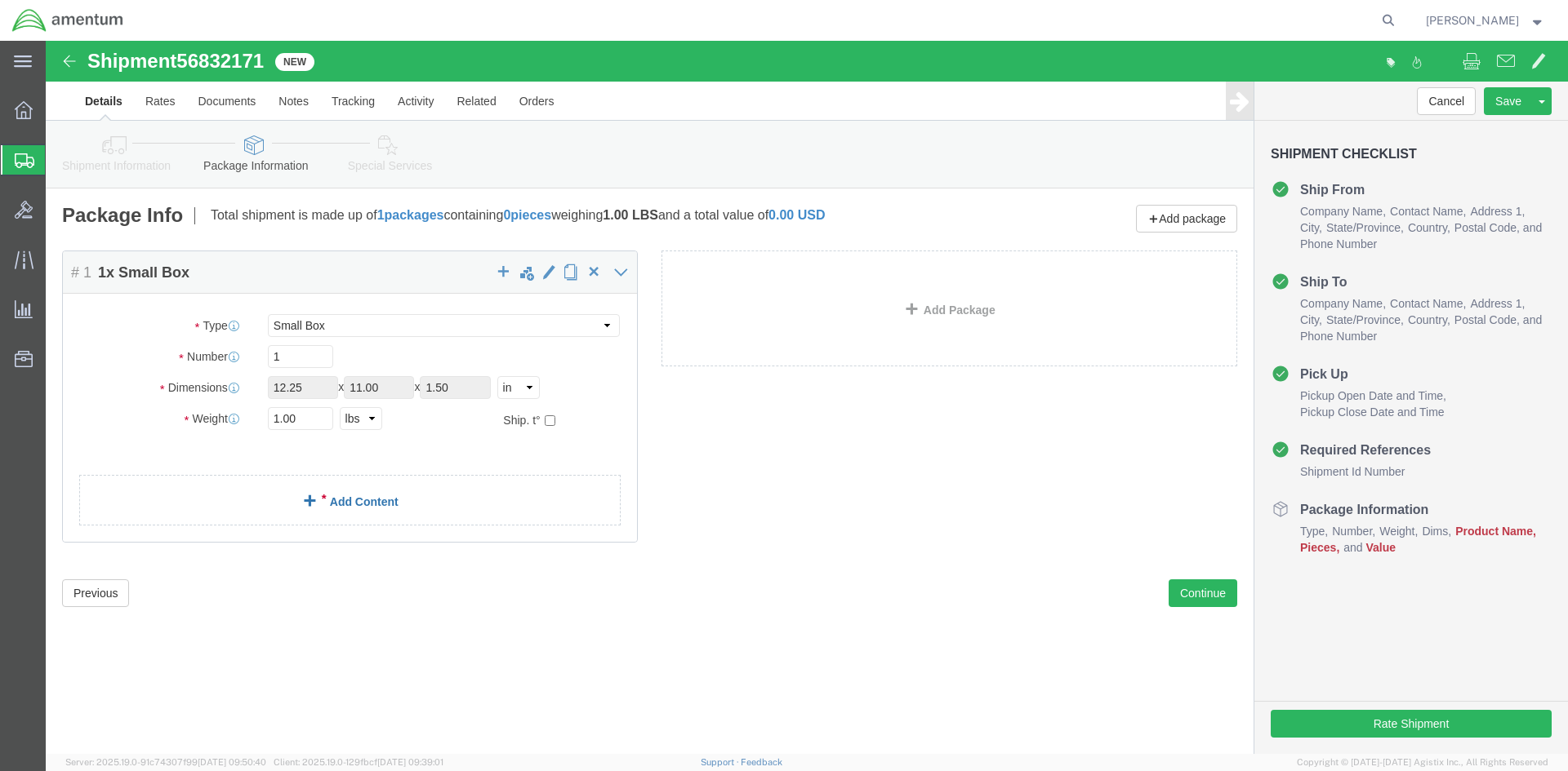
click link "Add Content"
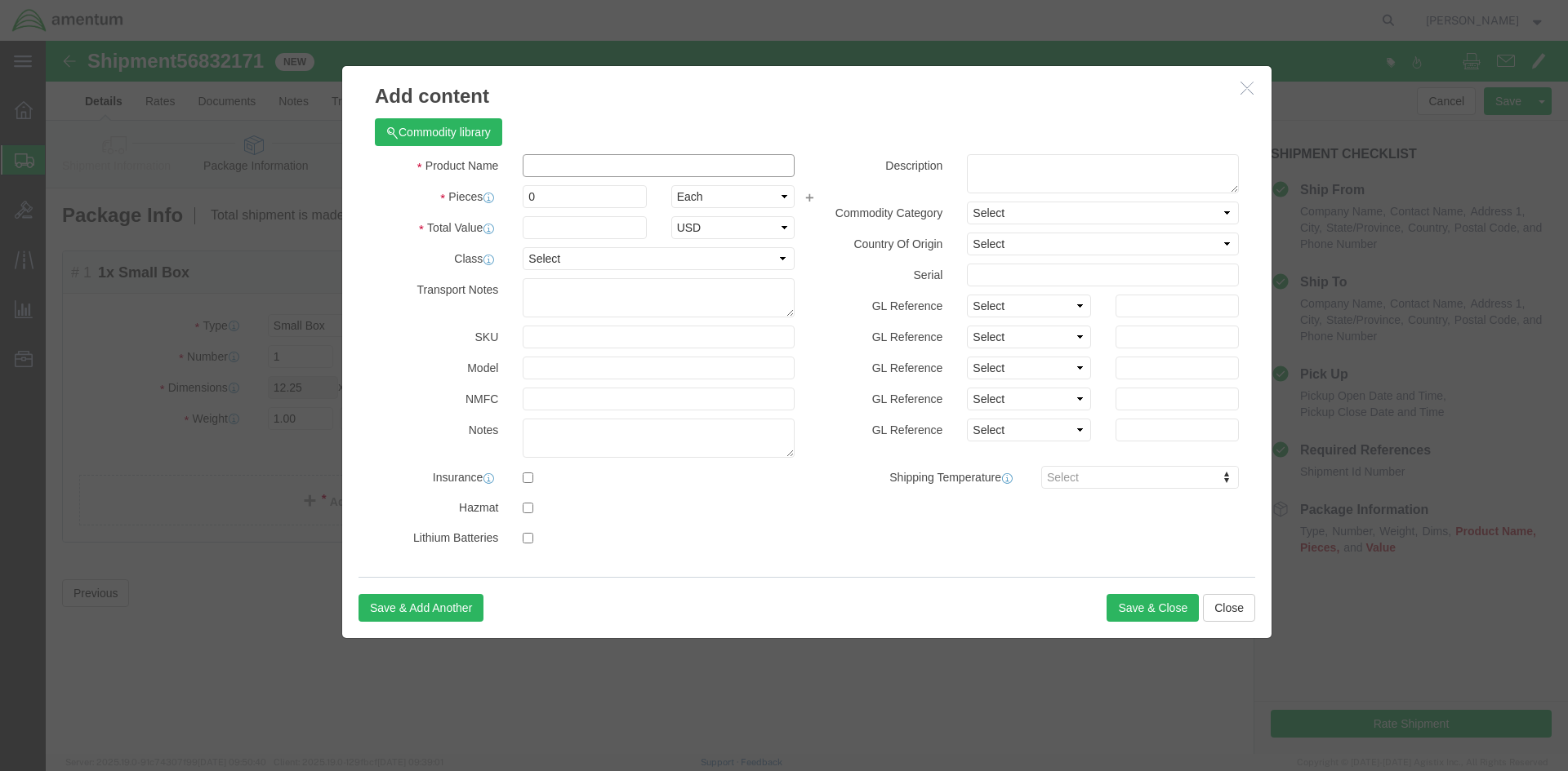
click input "text"
paste input "MS21244-10C"
click div "Add content Commodity library Product Name MS21244-10C Pieces 0 Select Bag Barr…"
click input "MS21244-10C"
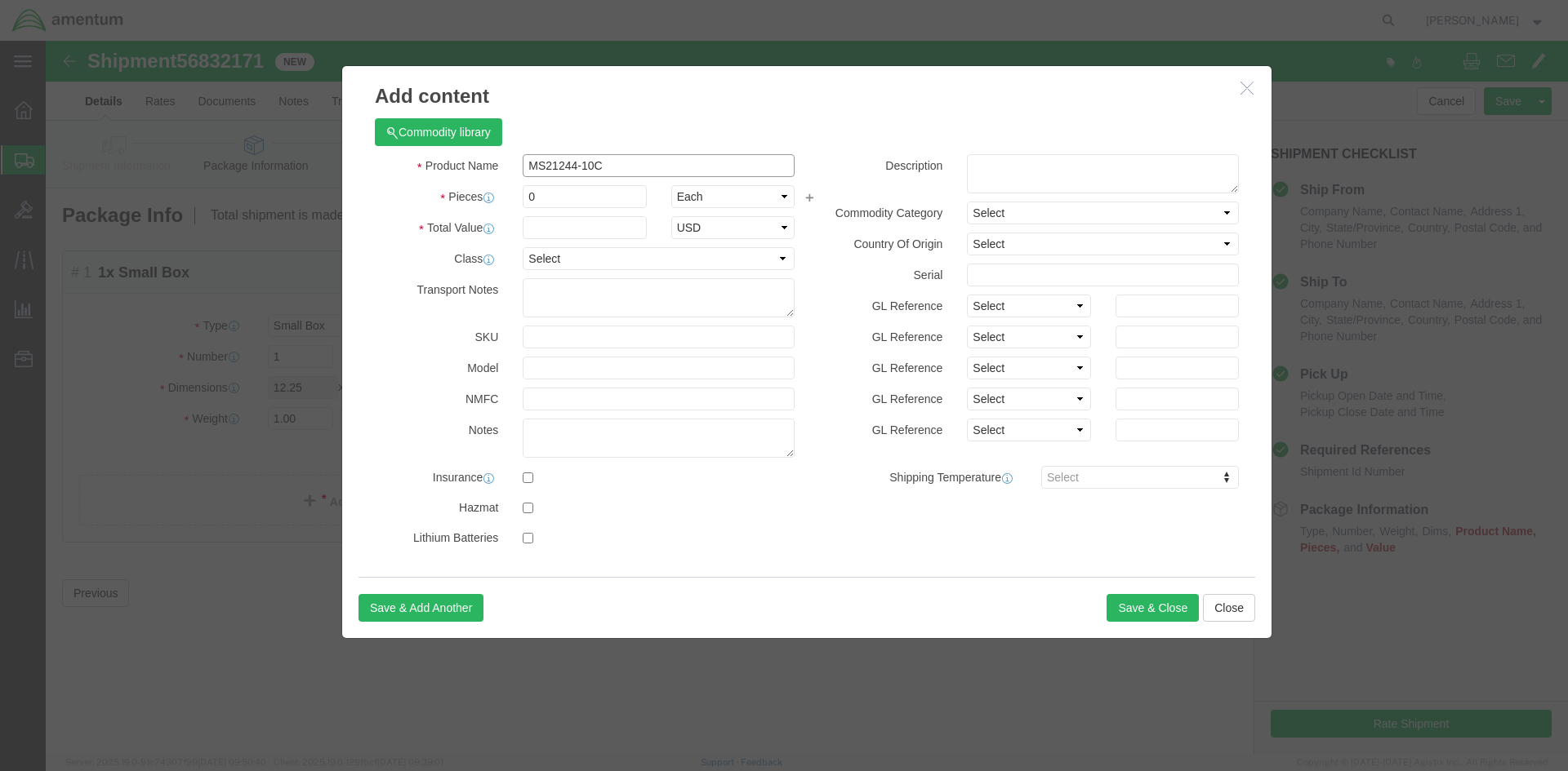
drag, startPoint x: 584, startPoint y: 128, endPoint x: 328, endPoint y: 129, distance: 256.0
click div "Product Name MS21244-10C"
click input "MS21244-10C"
drag, startPoint x: 592, startPoint y: 128, endPoint x: 357, endPoint y: 102, distance: 236.4
click div "Commodity library Product Name MS21244-10C Pieces 0 Select Bag Barrels 100Board…"
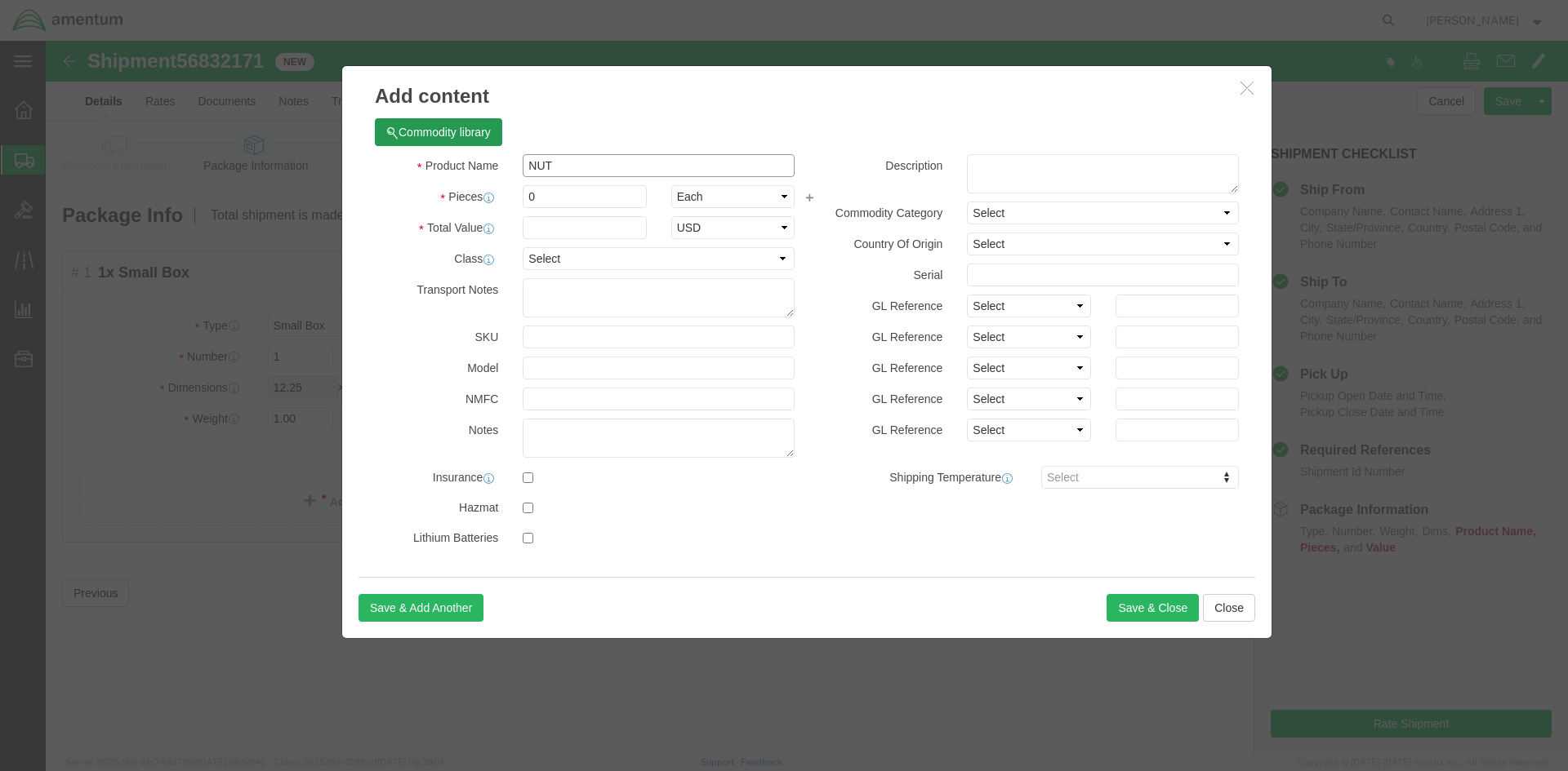
type input "NUT"
type input "1"
click input "text"
type input "50.00"
click div
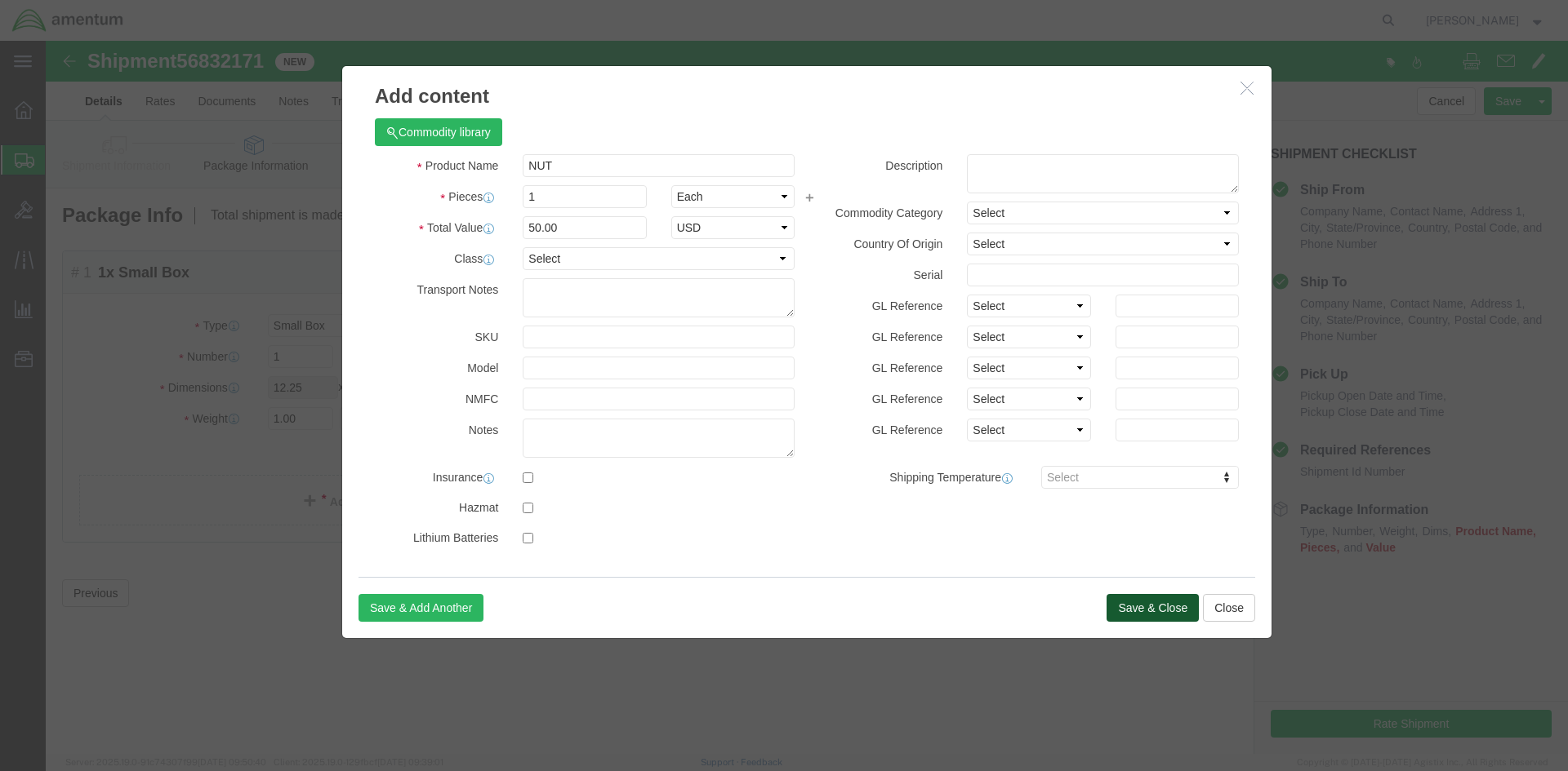
click button "Save & Close"
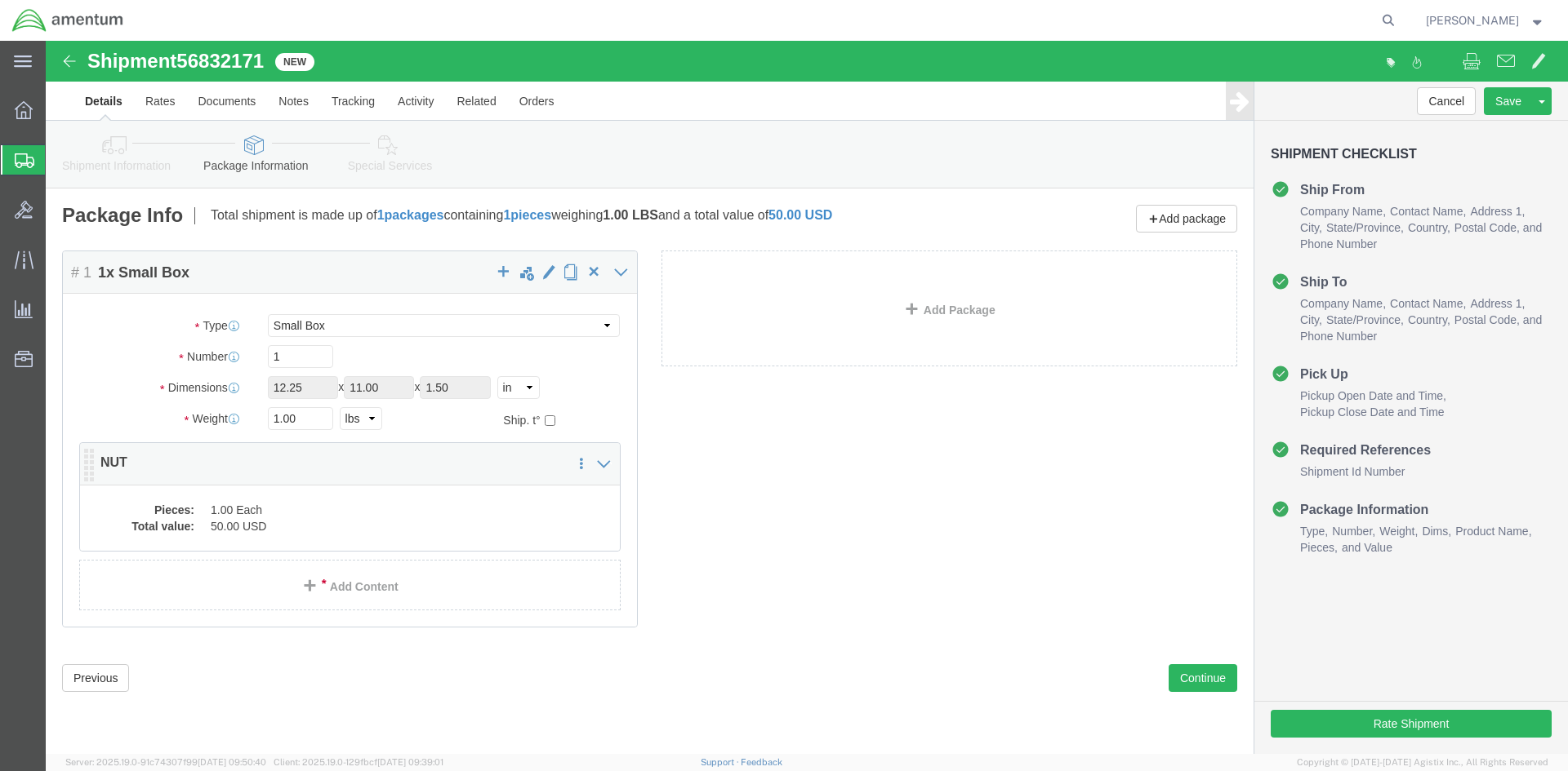
click p "NUT"
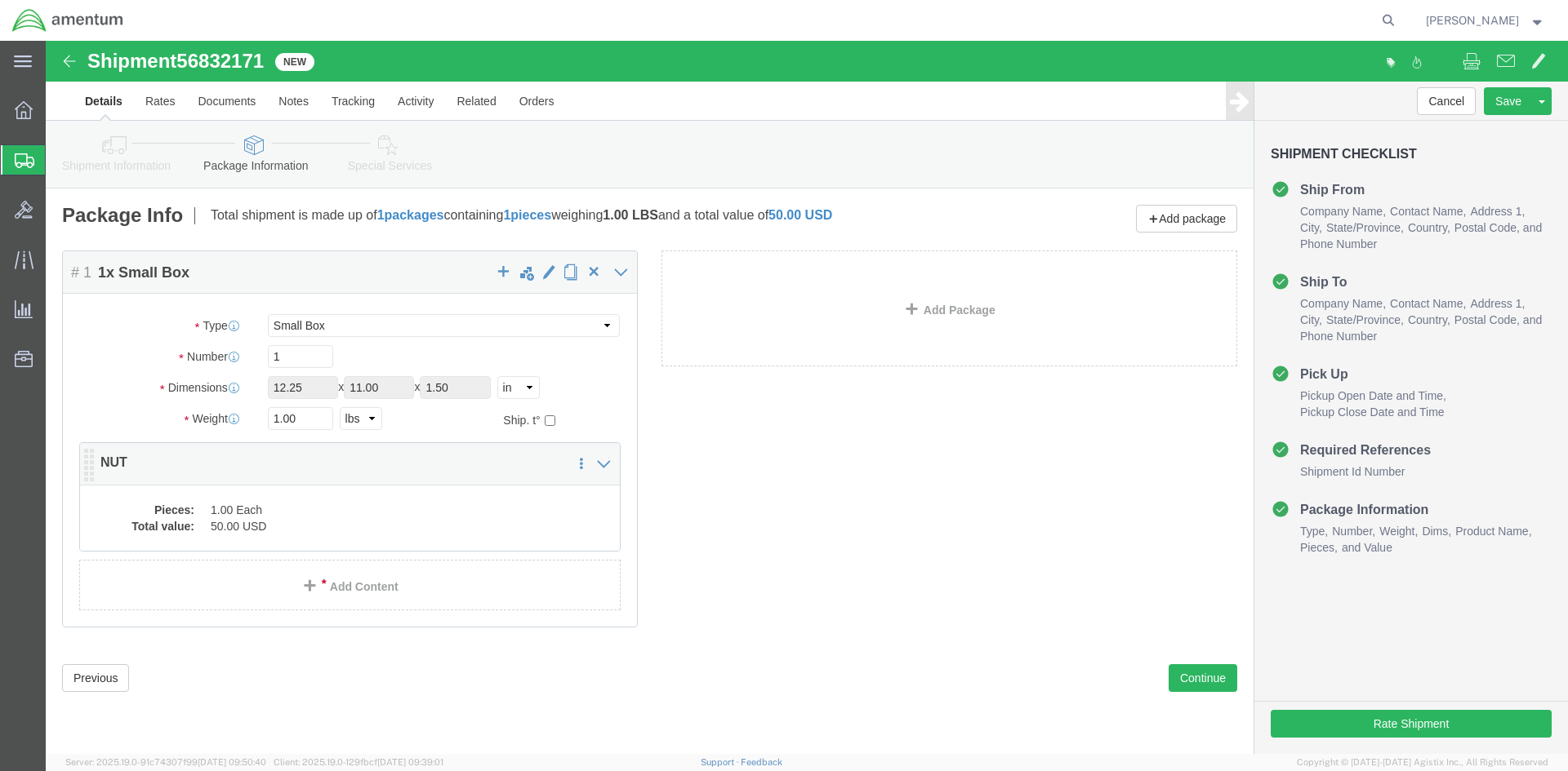
click p "NUT"
click icon
click p "NUT"
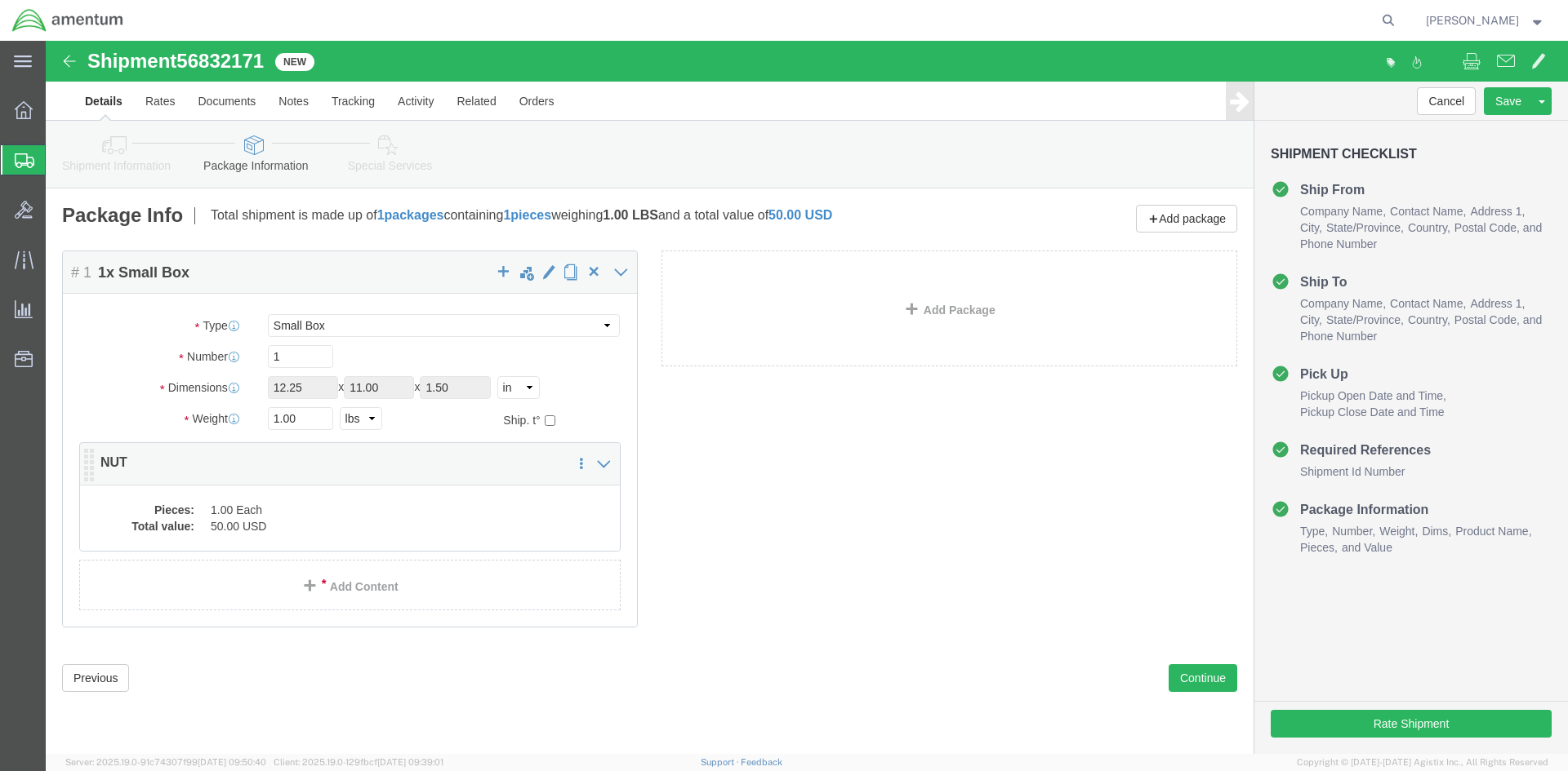
click p "NUT"
click div "Package Content # 1 1 x Small Box Package Type Select BCK Boxes Bale(s) Basket(…"
click p "NUT"
click div "Pieces: 1.00 Each Total value: 50.00 USD"
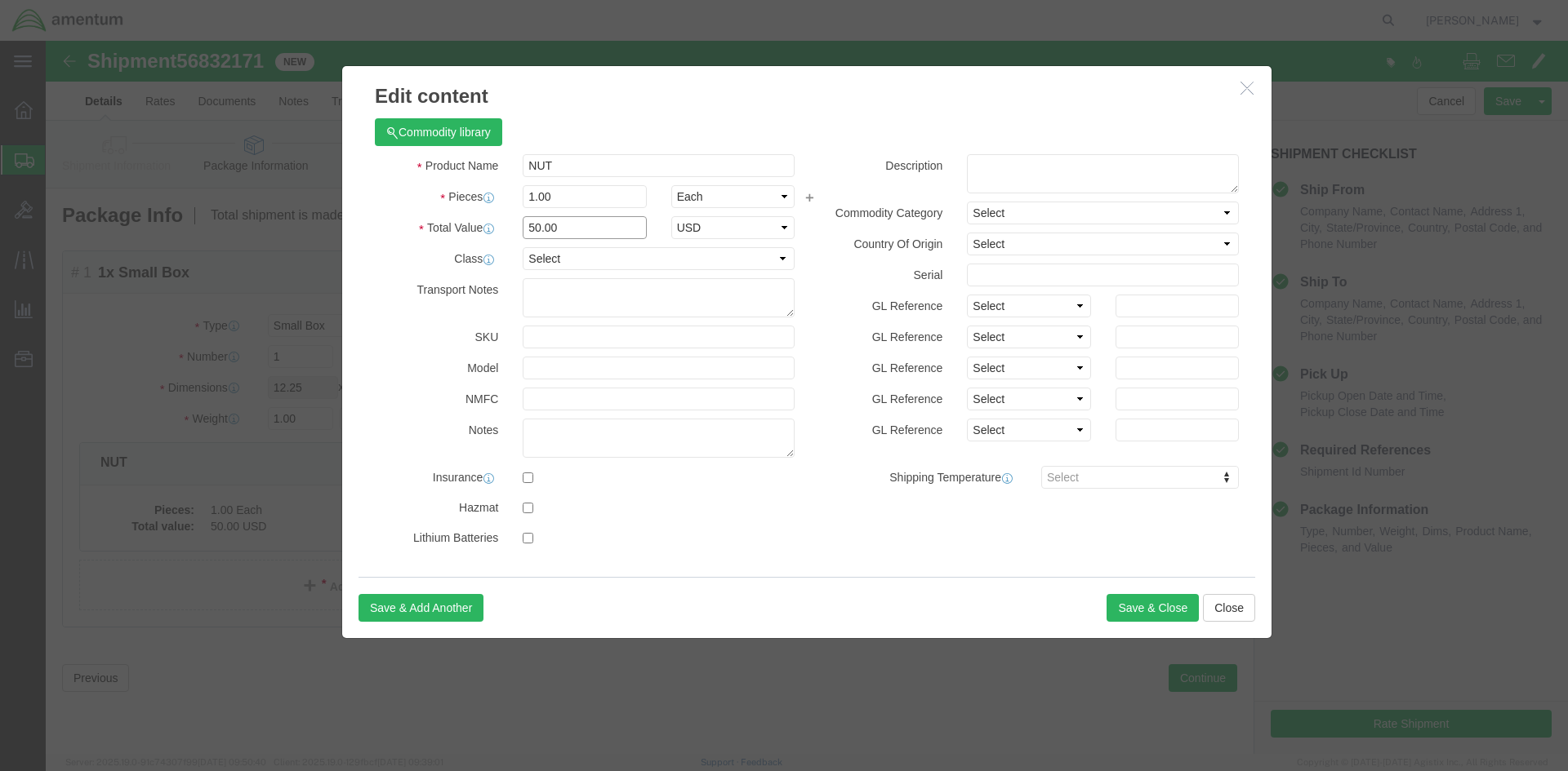
drag, startPoint x: 536, startPoint y: 186, endPoint x: 414, endPoint y: 186, distance: 122.0
click div "Total Value Total value of all the pieces 50.00 Select ADP AED AFN ALL AMD AOA …"
type input "21.00"
click button "Save & Close"
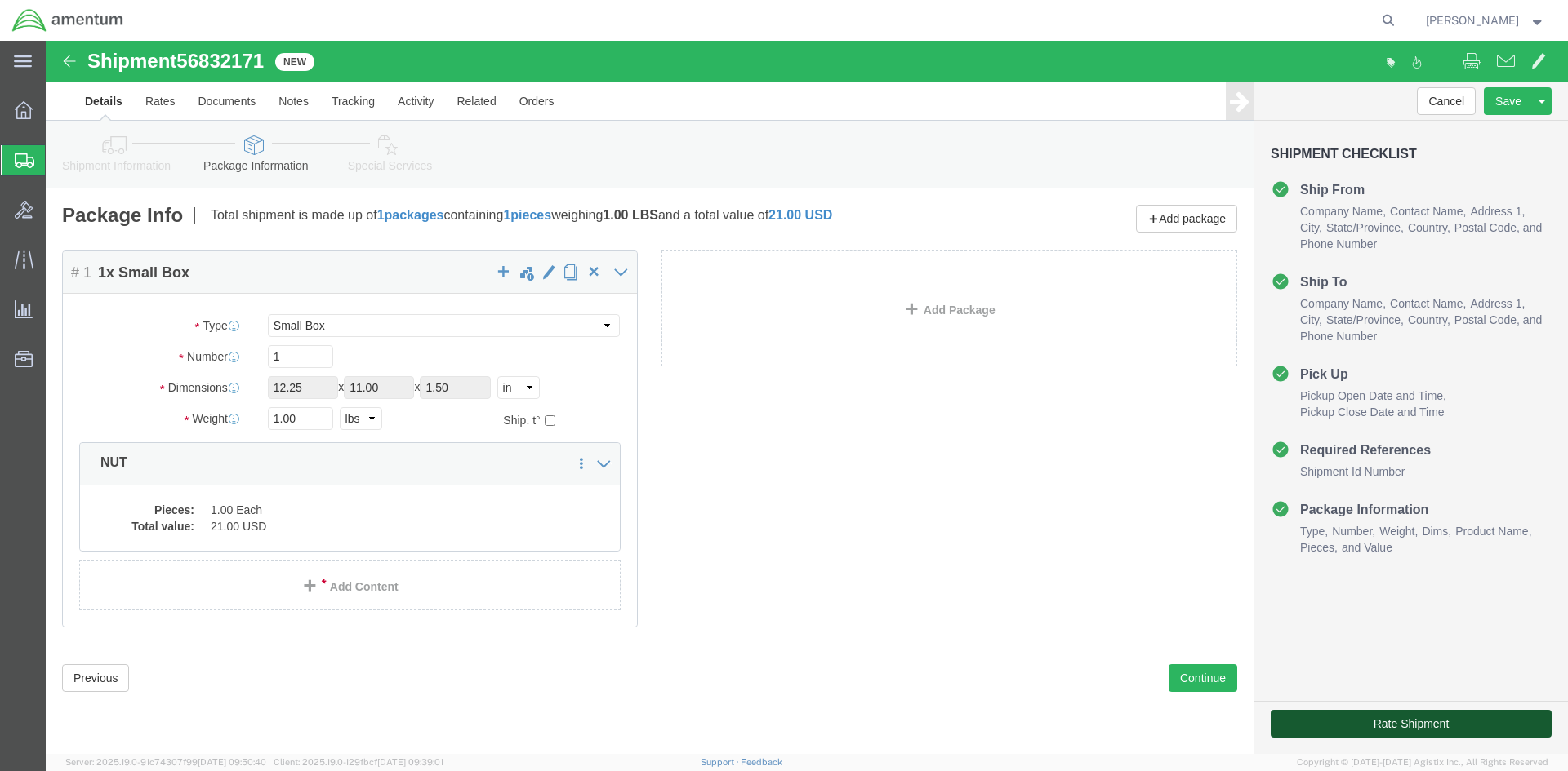
click button "Rate Shipment"
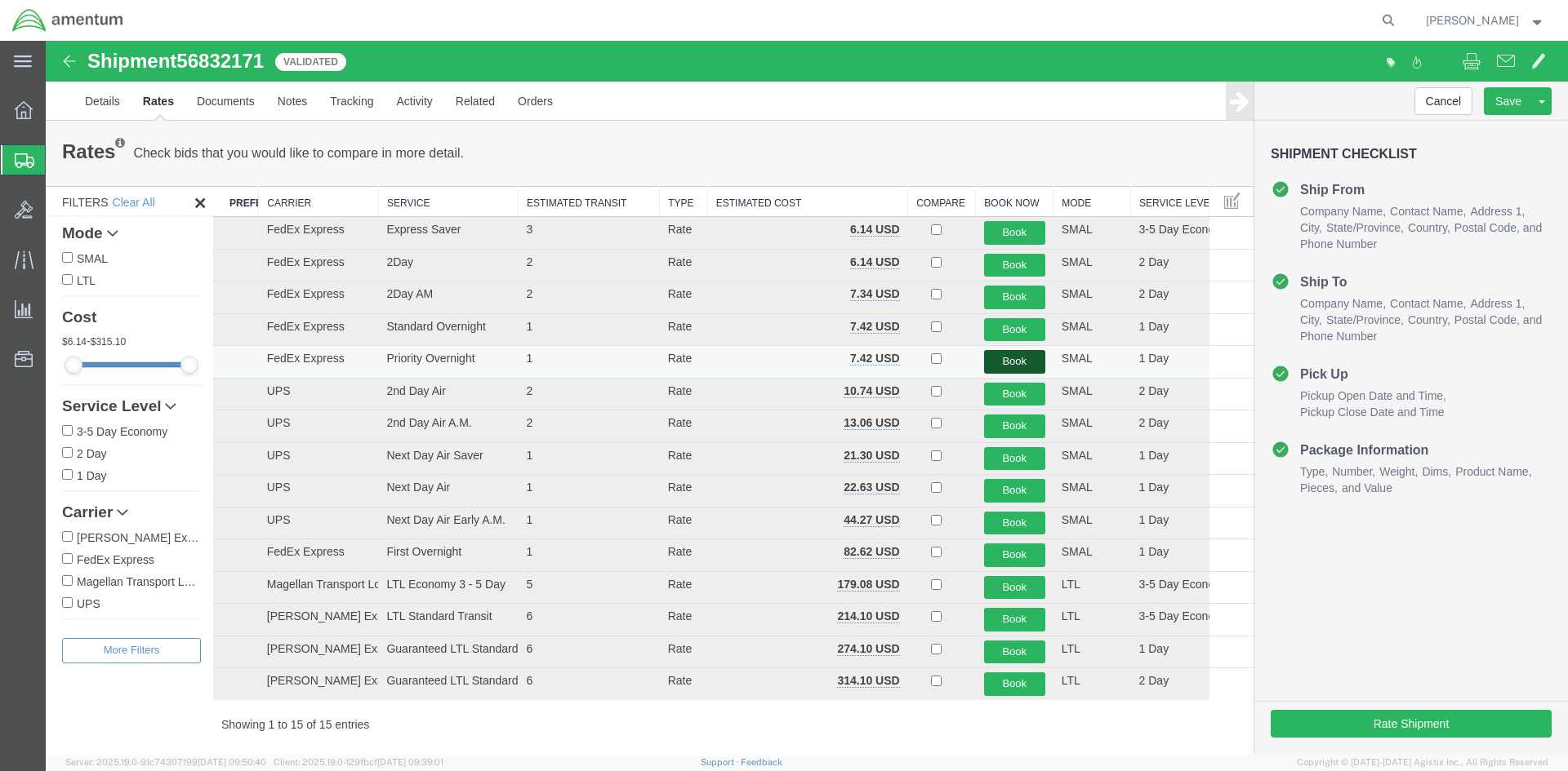
click at [1012, 362] on button "Book" at bounding box center [1014, 361] width 61 height 24
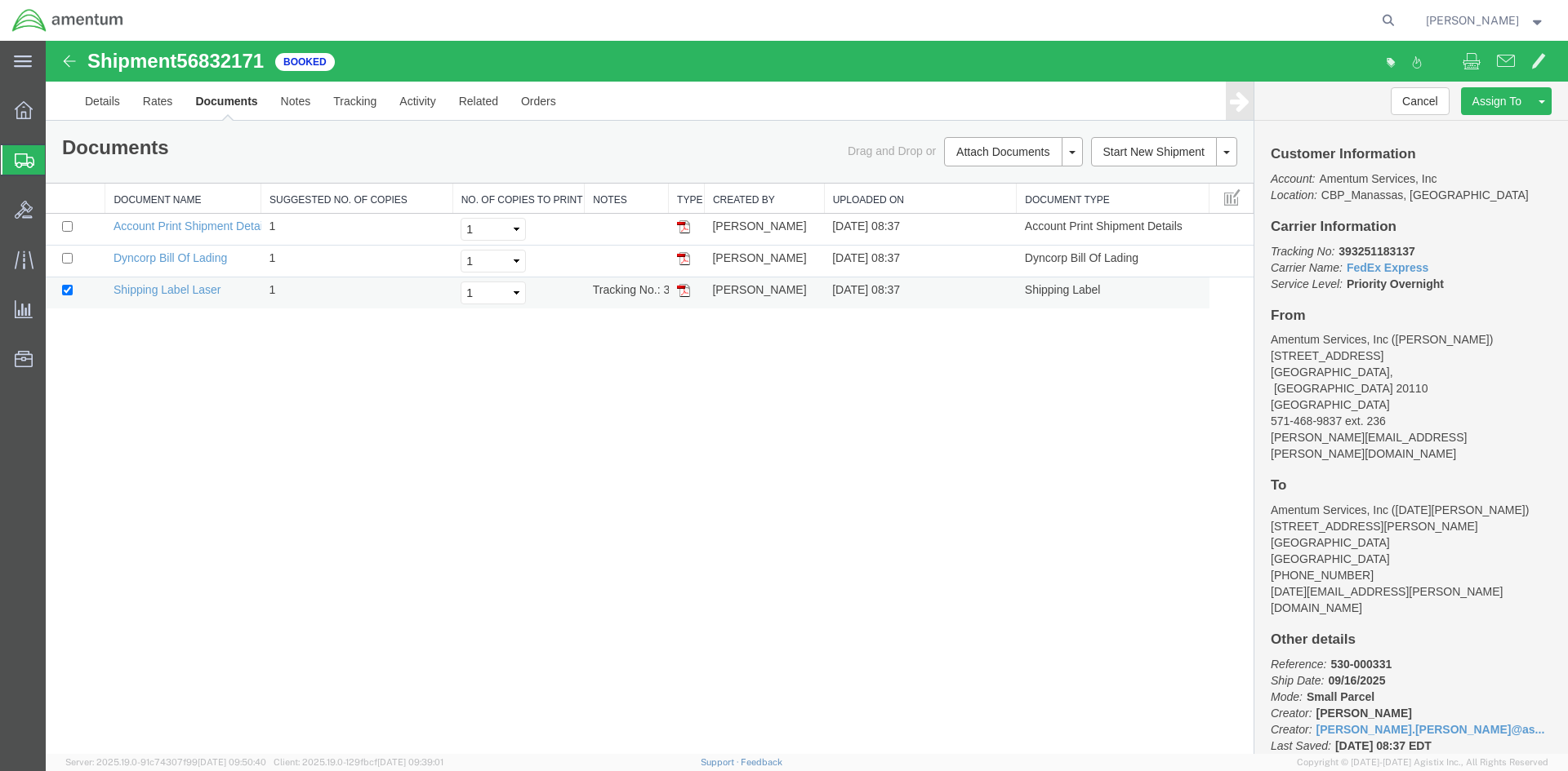
click at [682, 285] on img at bounding box center [683, 291] width 14 height 14
drag, startPoint x: 1423, startPoint y: 252, endPoint x: 1329, endPoint y: 259, distance: 94.3
click at [1329, 259] on p "Tracking No: 393251183137 Carrier Name: FedEx Express FedEx Express Service Lev…" at bounding box center [1411, 268] width 281 height 49
click at [1443, 253] on p "Tracking No: 393251183137 Carrier Name: FedEx Express FedEx Express Service Lev…" at bounding box center [1411, 268] width 281 height 49
drag, startPoint x: 1425, startPoint y: 253, endPoint x: 1338, endPoint y: 255, distance: 87.0
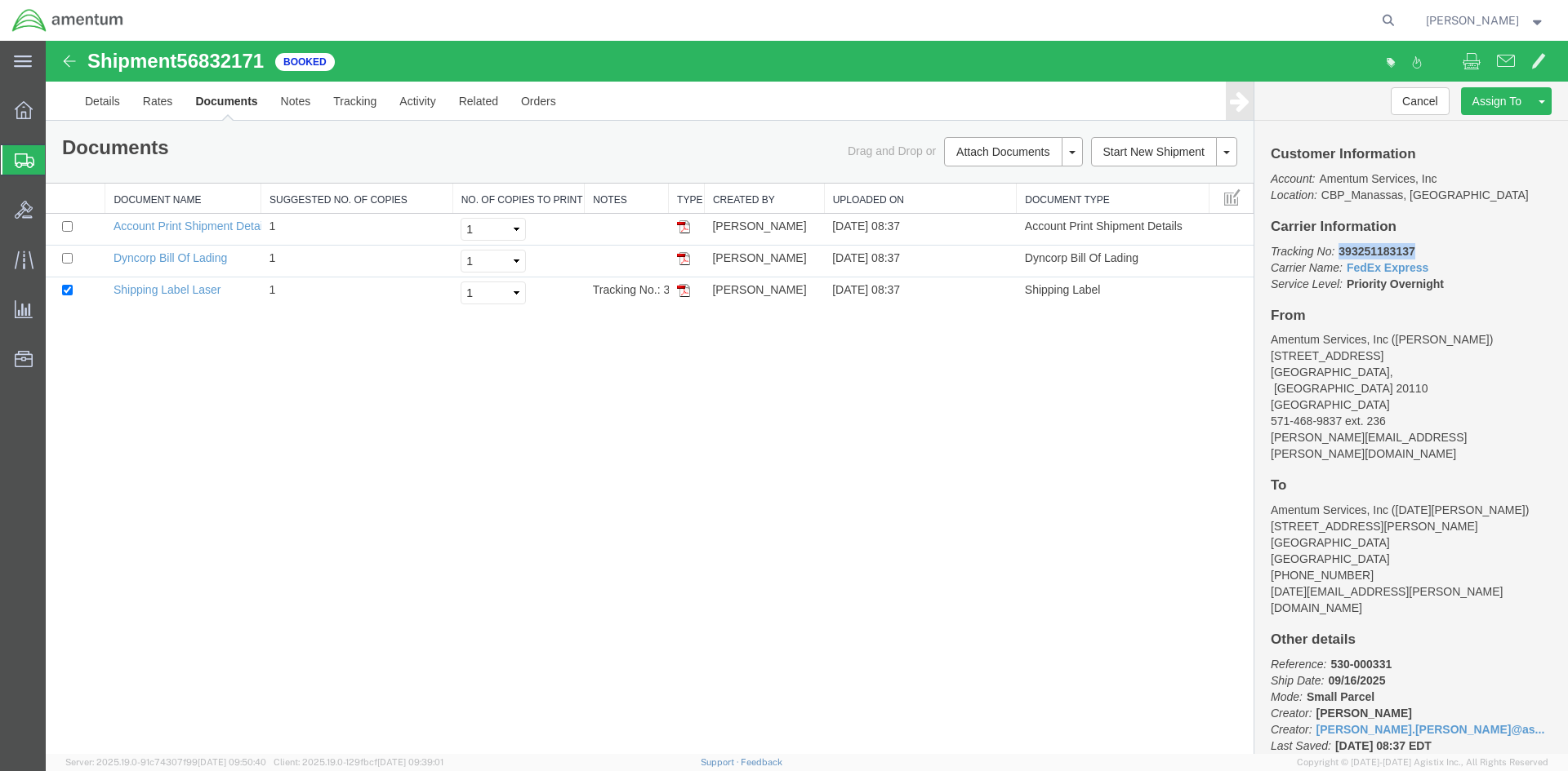
click at [1338, 255] on p "Tracking No: 393251183137 Carrier Name: FedEx Express FedEx Express Service Lev…" at bounding box center [1411, 268] width 281 height 49
copy b "393251183137"
click at [1418, 235] on div "Customer Information Account: Amentum Services, Inc Location: CBP_Manassas, [GE…" at bounding box center [1411, 438] width 313 height 634
drag, startPoint x: 1414, startPoint y: 249, endPoint x: 1339, endPoint y: 257, distance: 75.4
click at [1339, 257] on p "Tracking No: 393251183137 Carrier Name: FedEx Express FedEx Express Service Lev…" at bounding box center [1411, 268] width 281 height 49
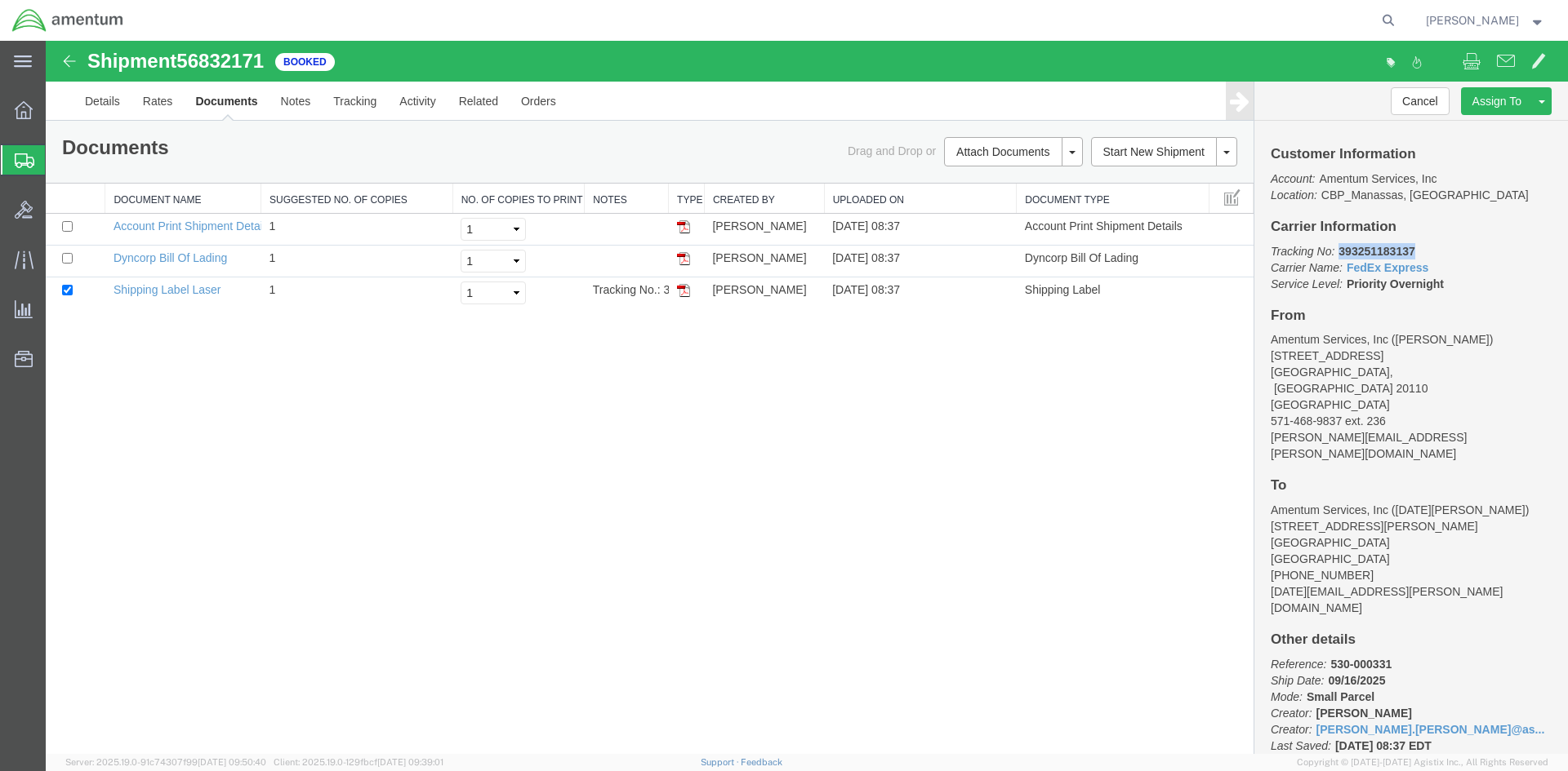
copy b "393251183137"
click at [1444, 244] on p "Tracking No: 393251183137 Carrier Name: FedEx Express FedEx Express Service Lev…" at bounding box center [1411, 268] width 281 height 49
drag, startPoint x: 1425, startPoint y: 247, endPoint x: 1340, endPoint y: 251, distance: 85.1
click at [1340, 251] on p "Tracking No: 393251183137 Carrier Name: FedEx Express FedEx Express Service Lev…" at bounding box center [1411, 268] width 281 height 49
copy b "393251183137"
